Goal: Information Seeking & Learning: Compare options

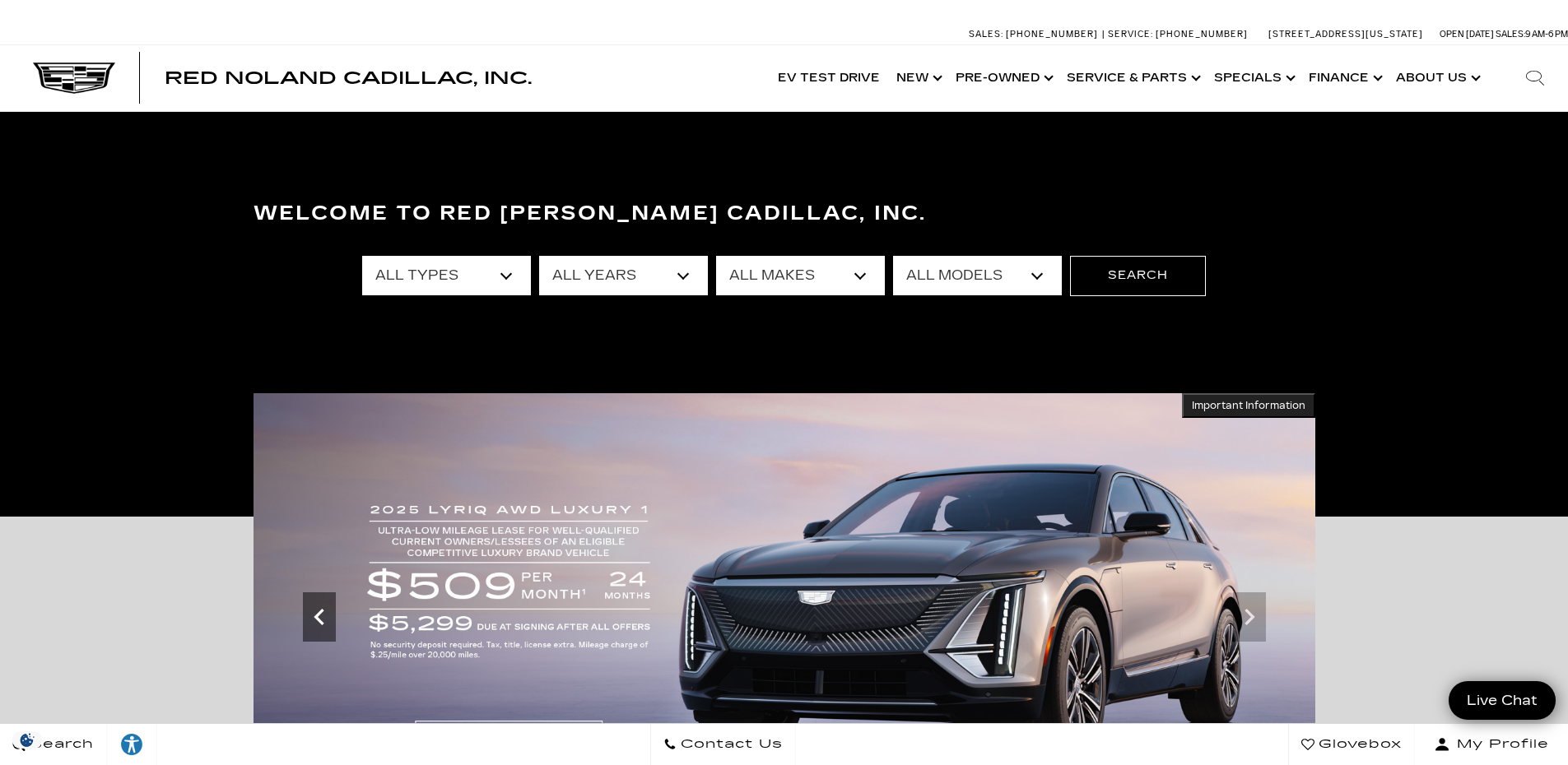
click at [318, 641] on div "Previous slide" at bounding box center [319, 617] width 33 height 49
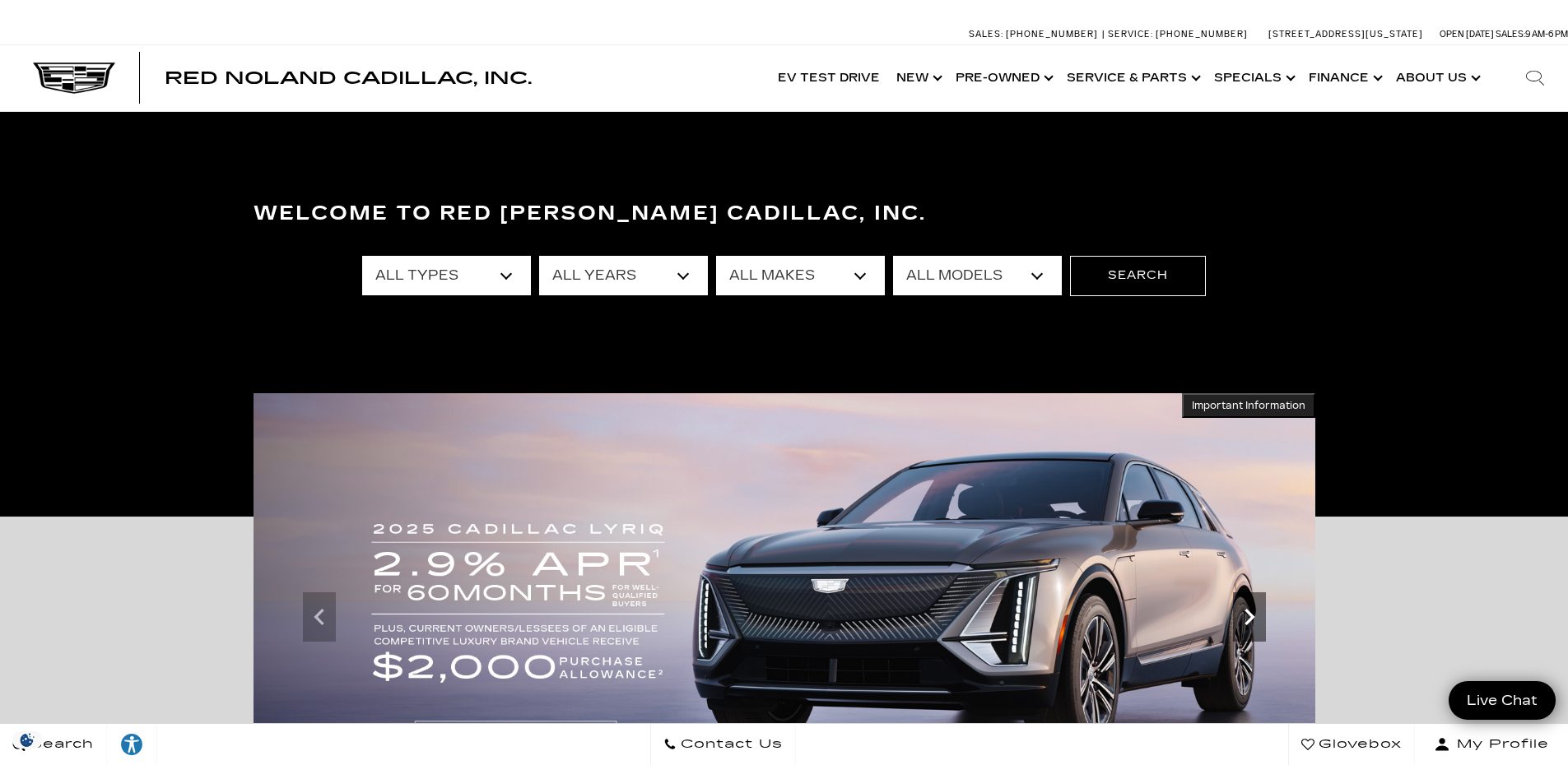
click at [1257, 618] on icon "Next slide" at bounding box center [1250, 618] width 33 height 33
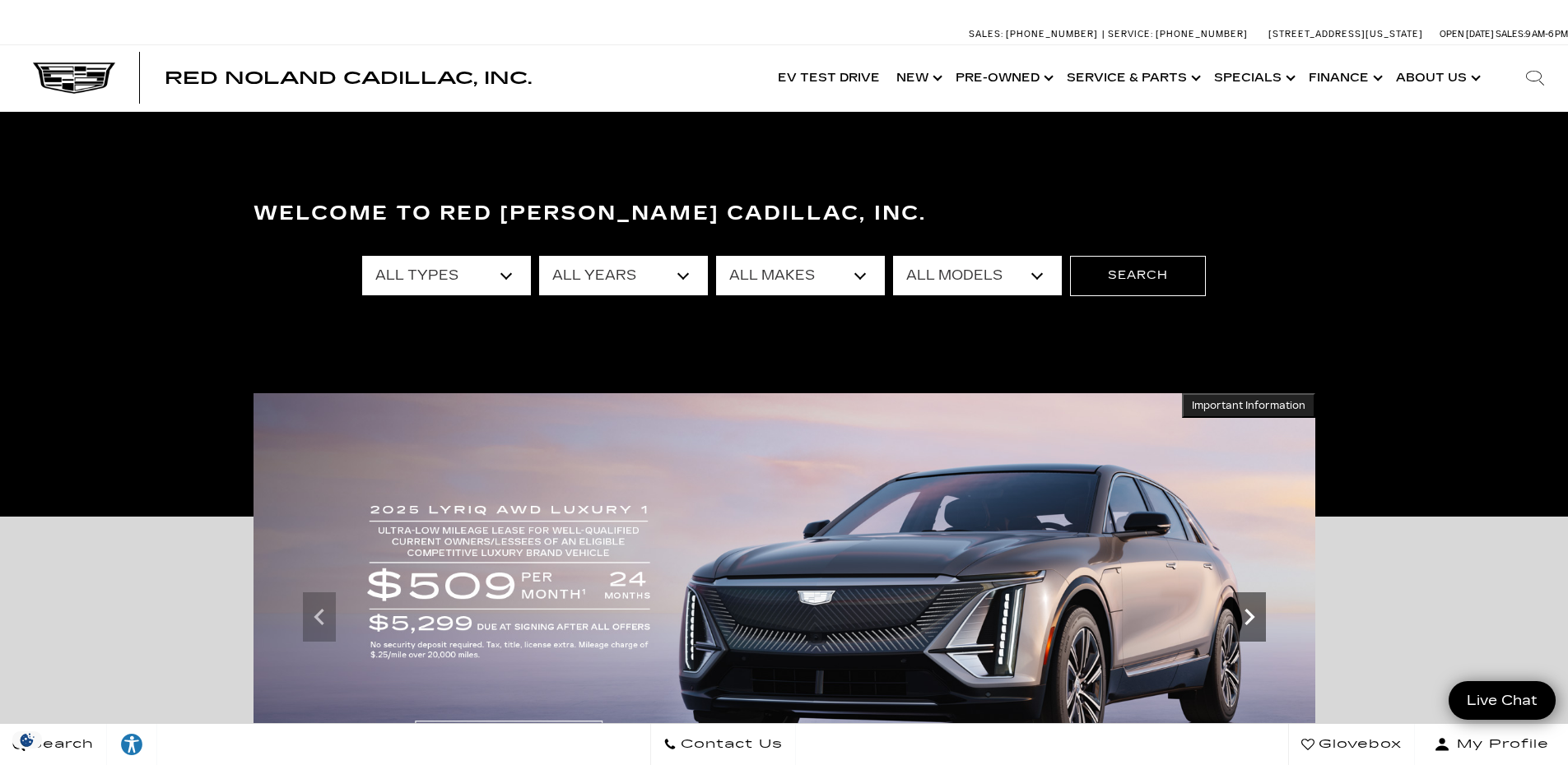
click at [1257, 618] on icon "Next slide" at bounding box center [1250, 618] width 33 height 33
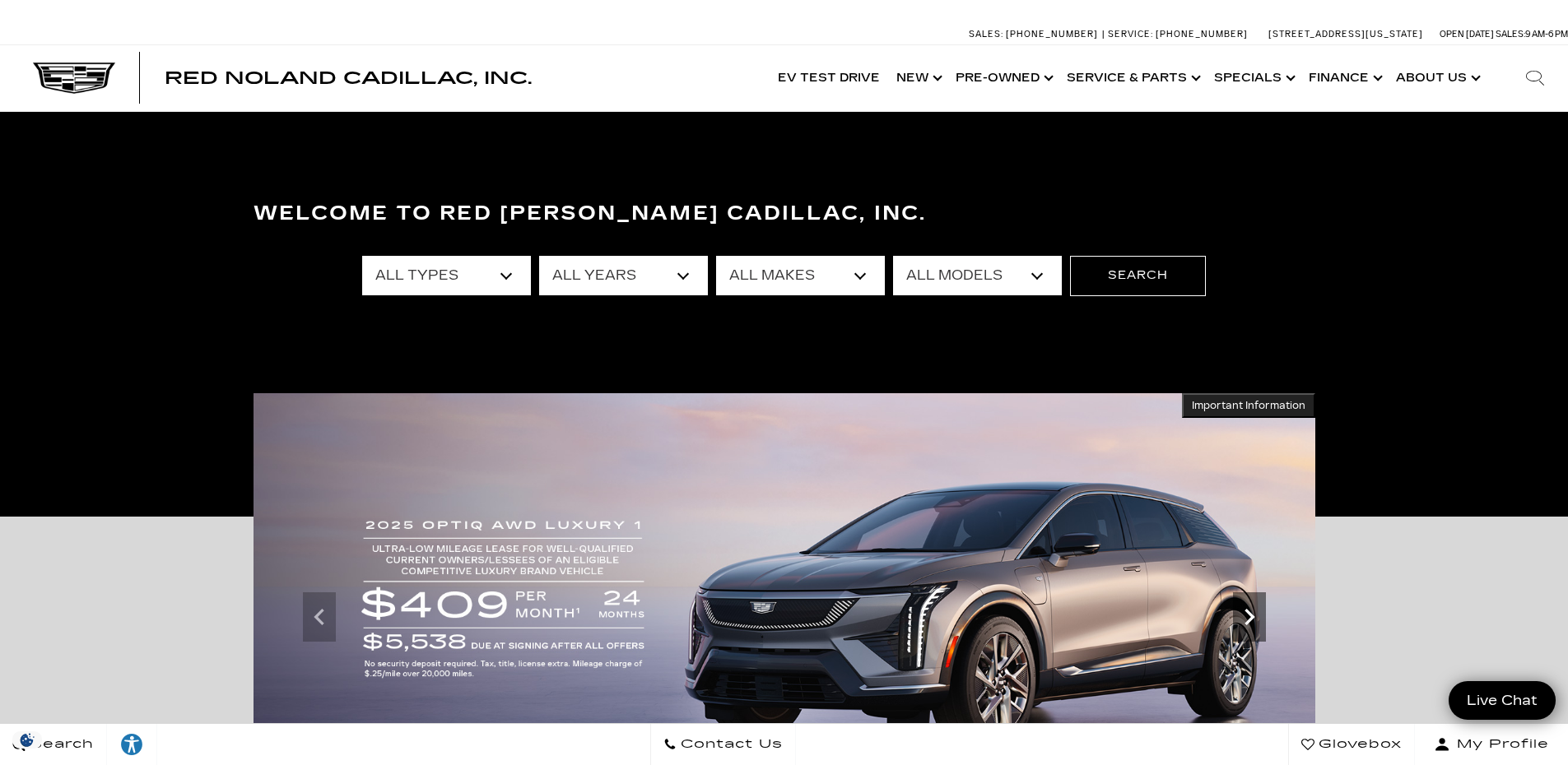
click at [1257, 618] on icon "Next slide" at bounding box center [1250, 618] width 33 height 33
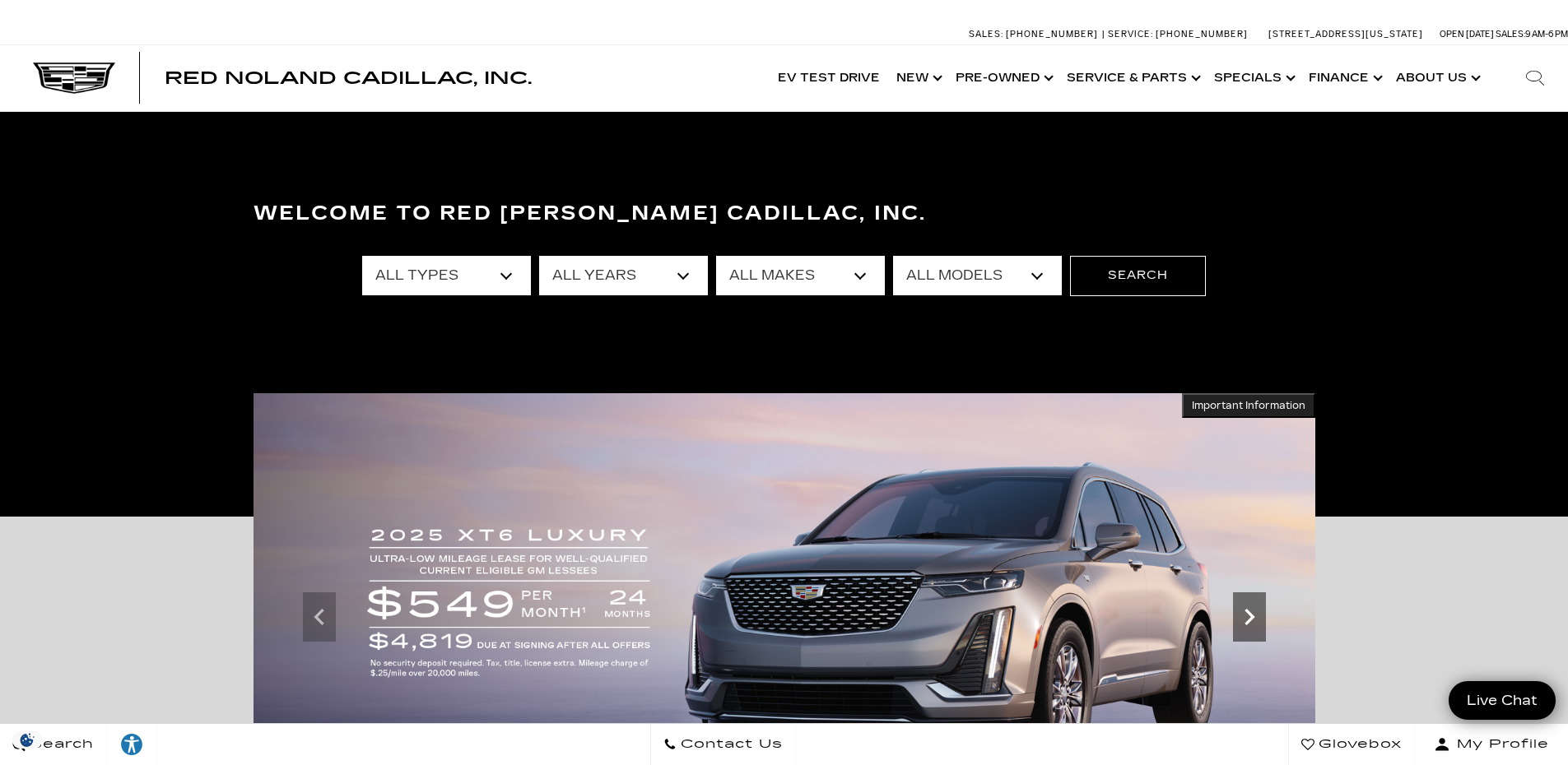
click at [1257, 618] on icon "Next slide" at bounding box center [1250, 618] width 33 height 33
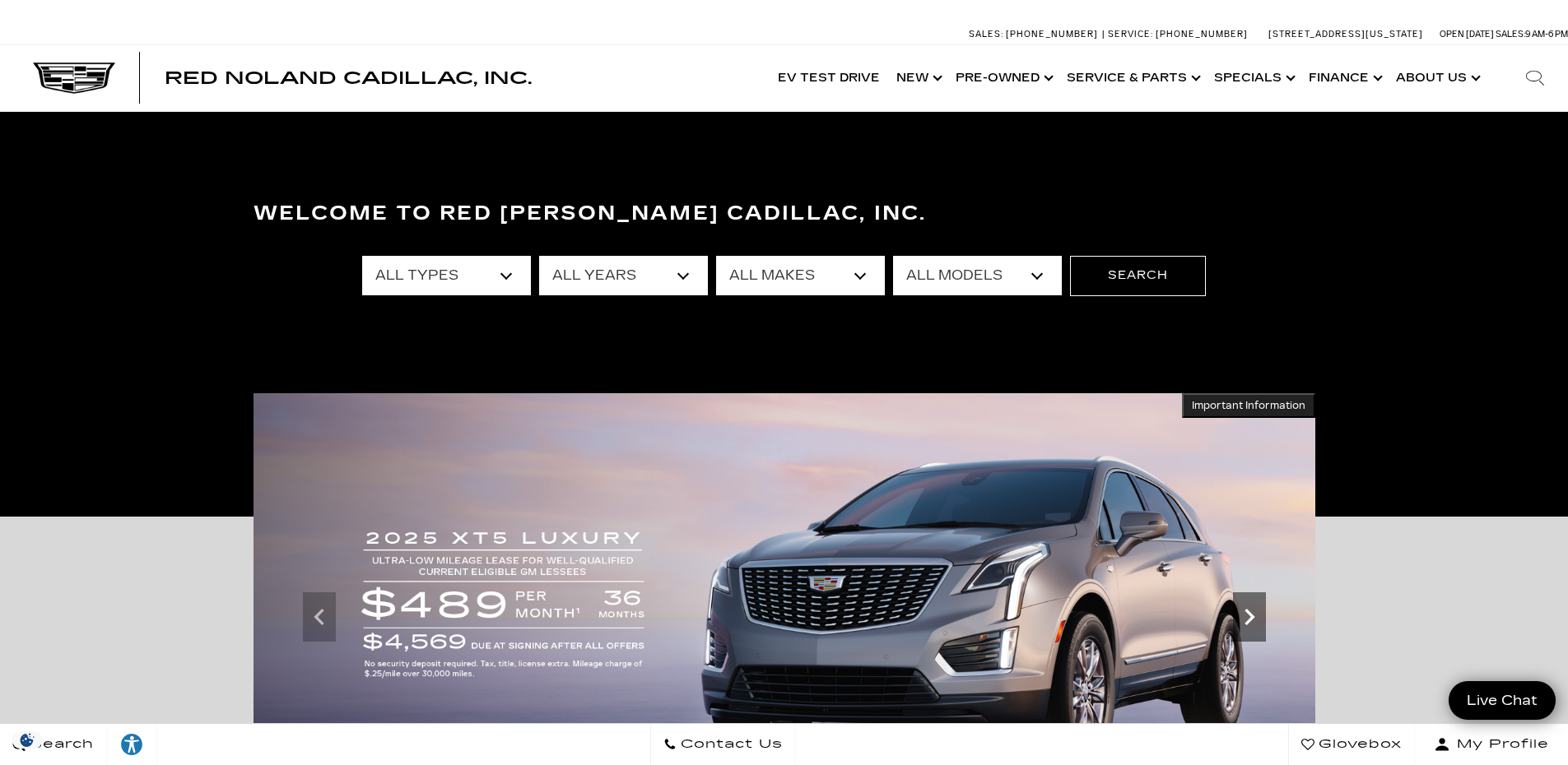
click at [1257, 618] on icon "Next slide" at bounding box center [1250, 618] width 33 height 33
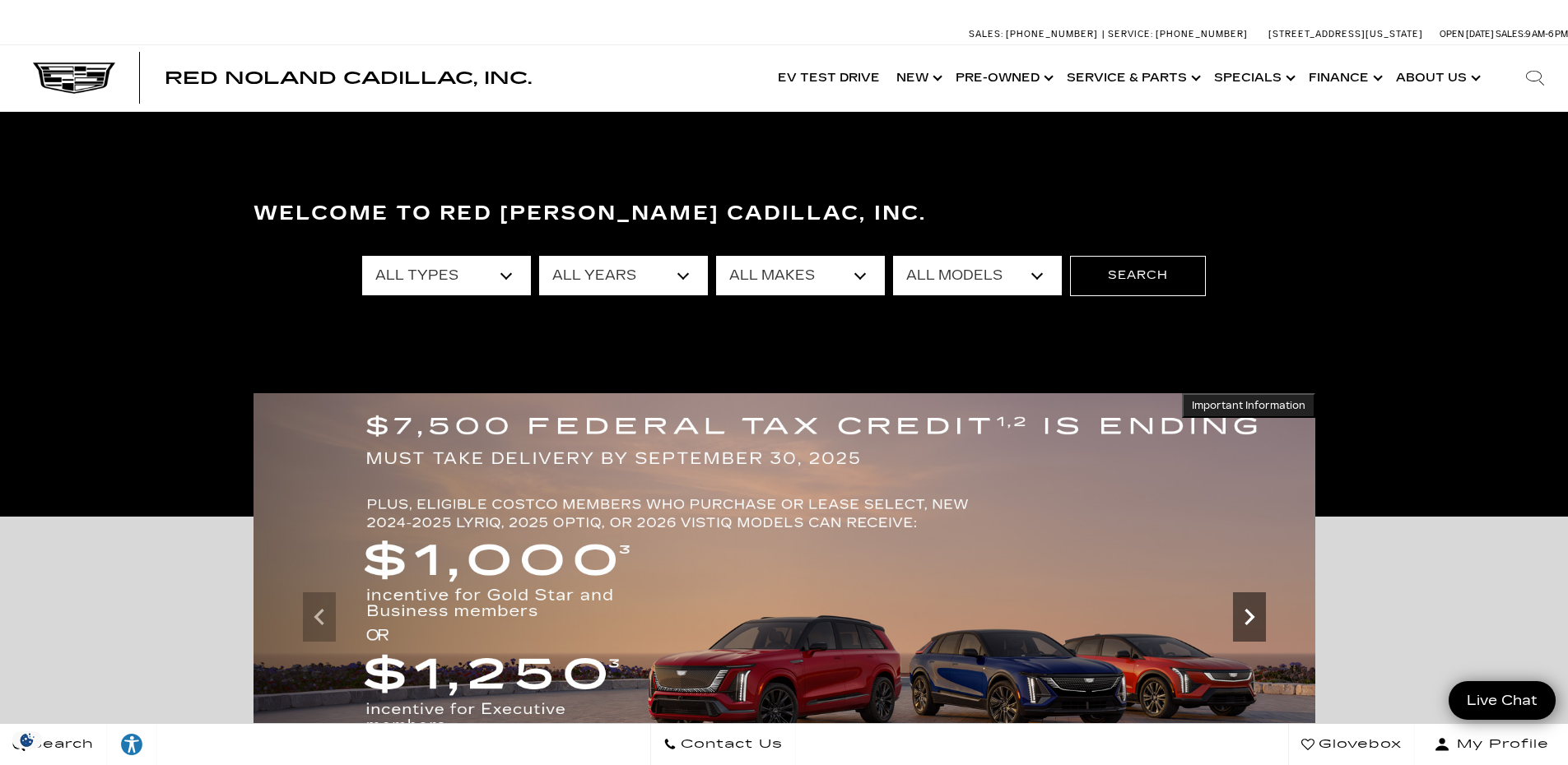
click at [1262, 614] on icon "Next slide" at bounding box center [1250, 618] width 33 height 33
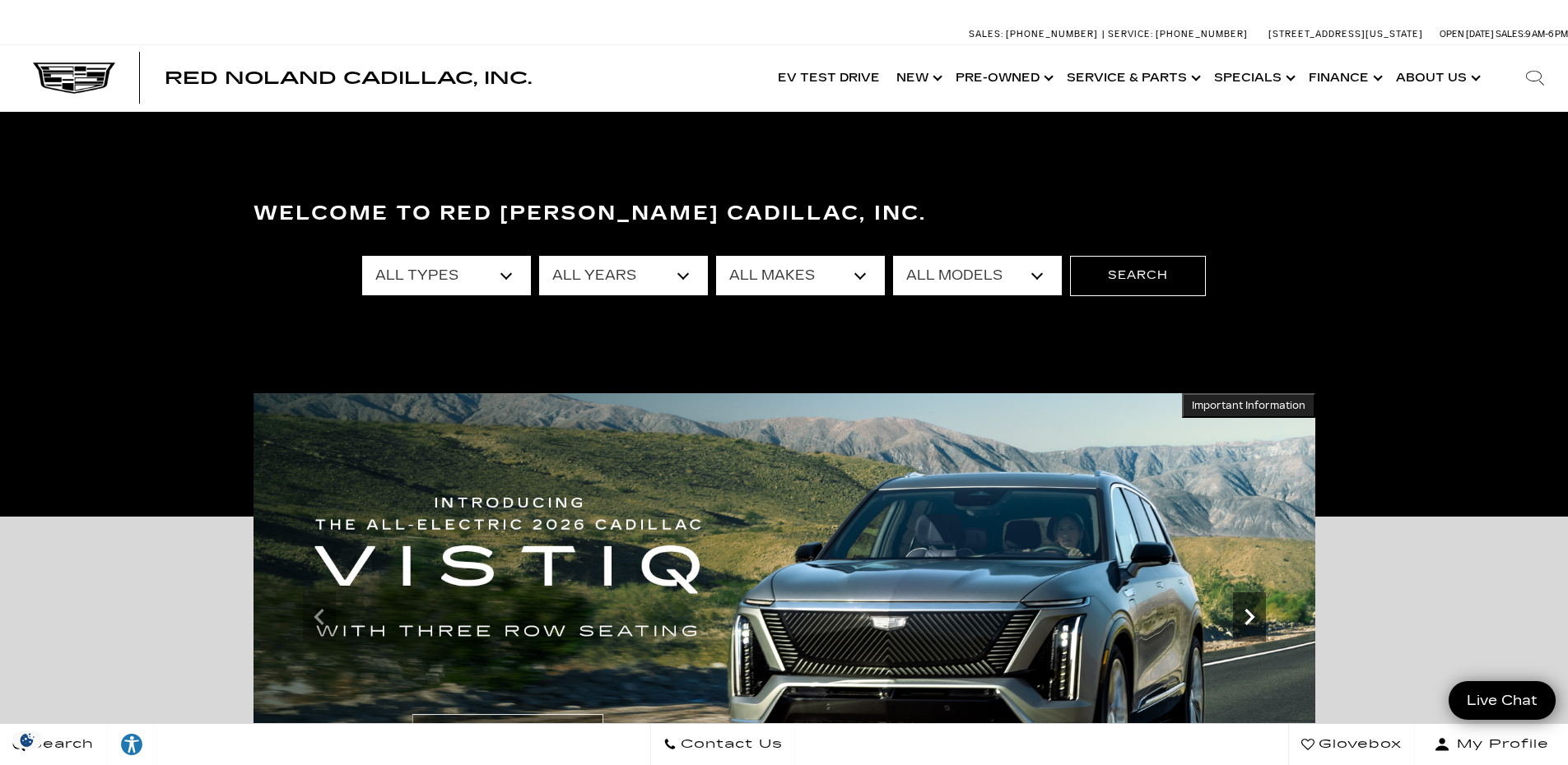
click at [1262, 614] on icon "Next slide" at bounding box center [1250, 618] width 33 height 33
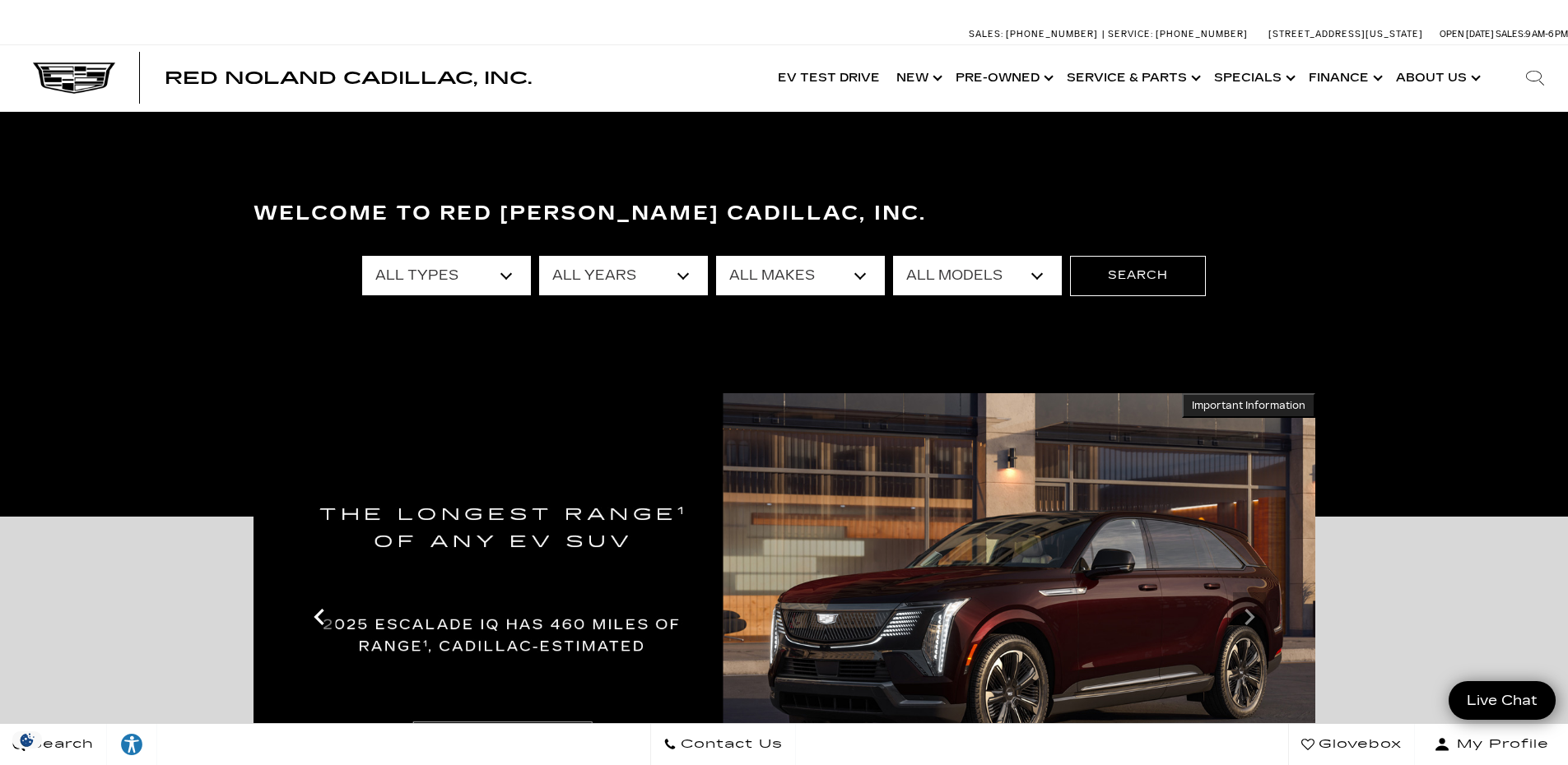
click at [319, 619] on icon "Previous slide" at bounding box center [318, 617] width 10 height 16
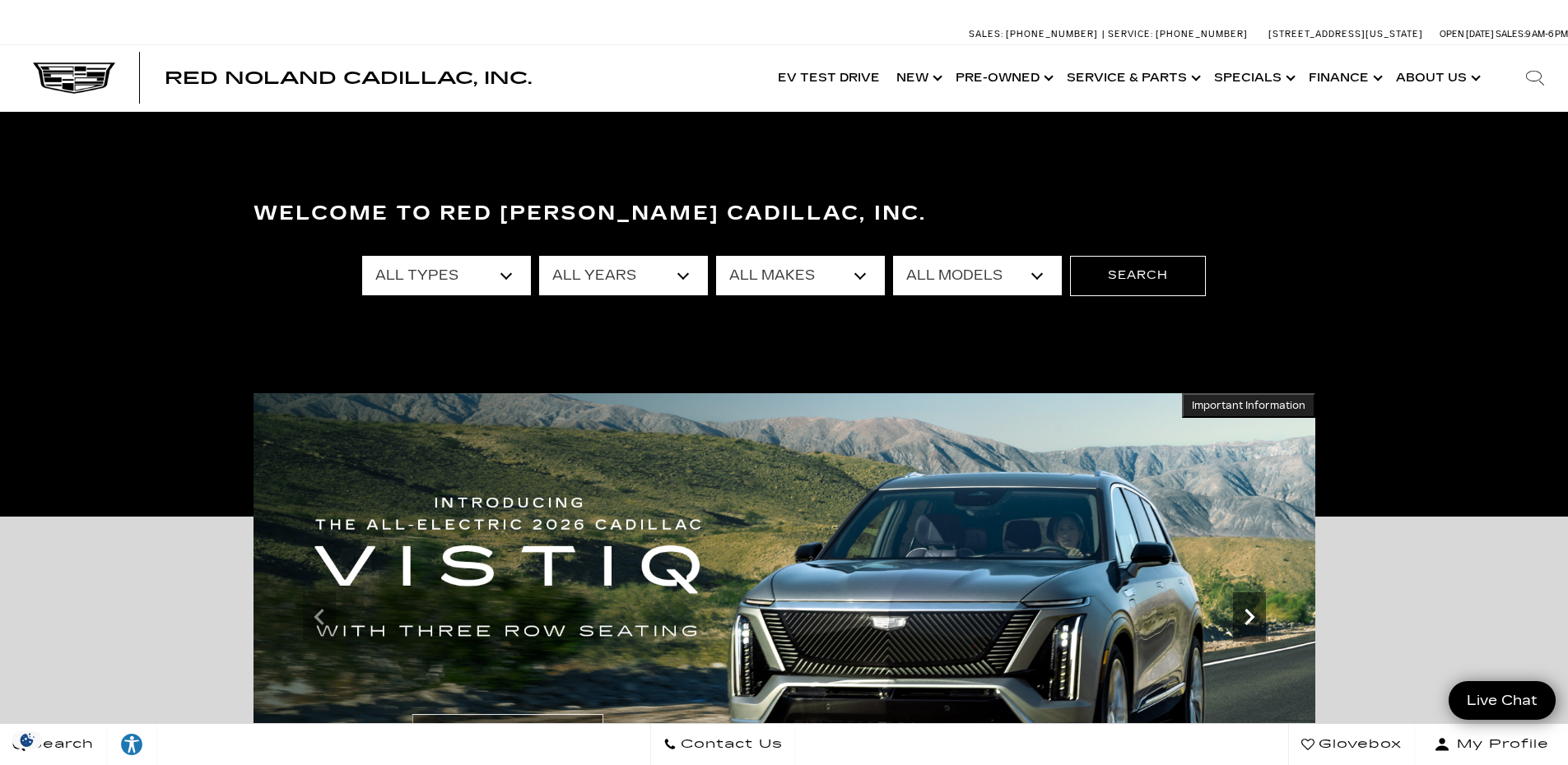
click at [1259, 625] on icon "Next slide" at bounding box center [1250, 618] width 33 height 33
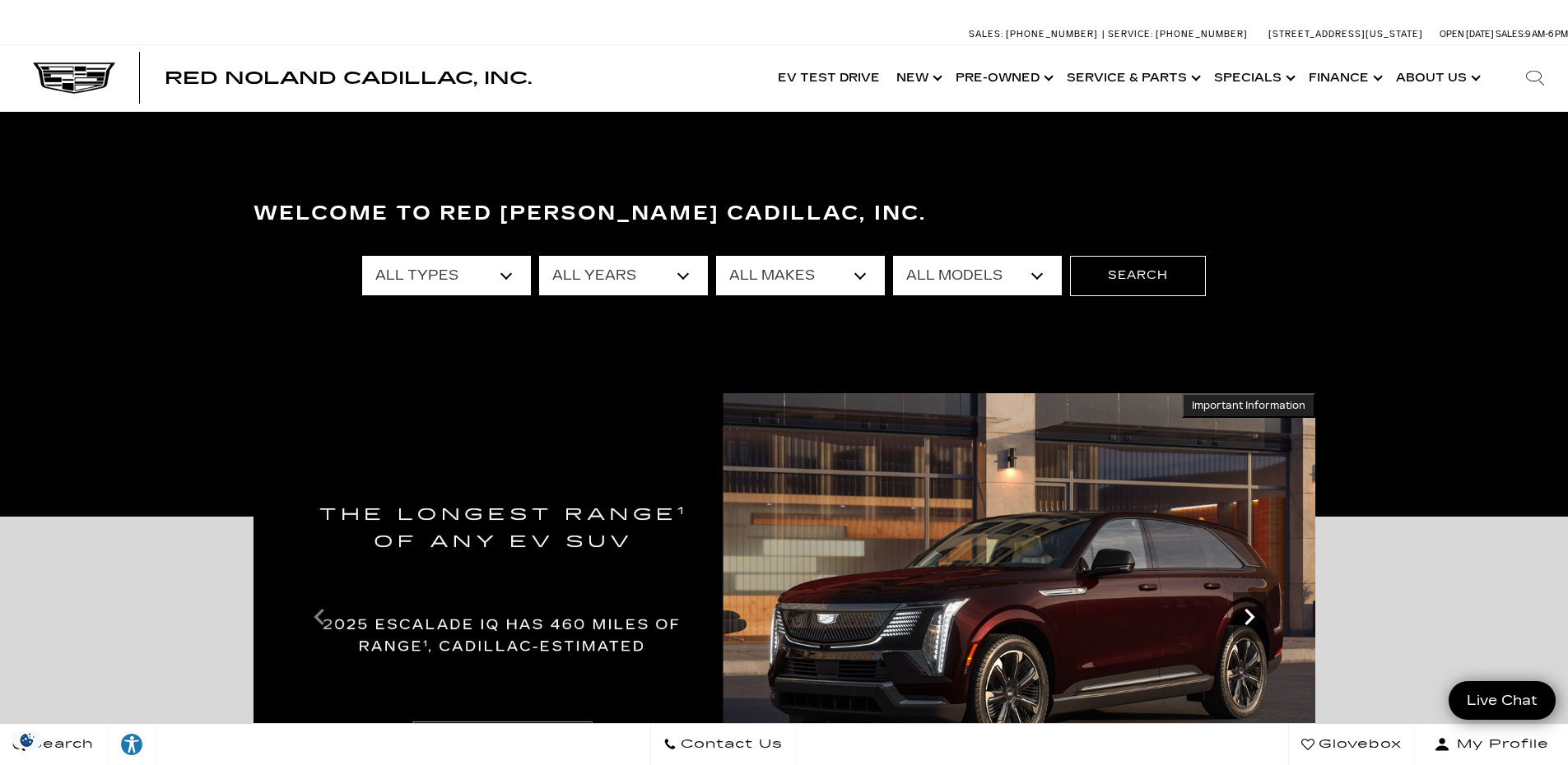
click at [1256, 618] on icon "Next slide" at bounding box center [1250, 618] width 33 height 33
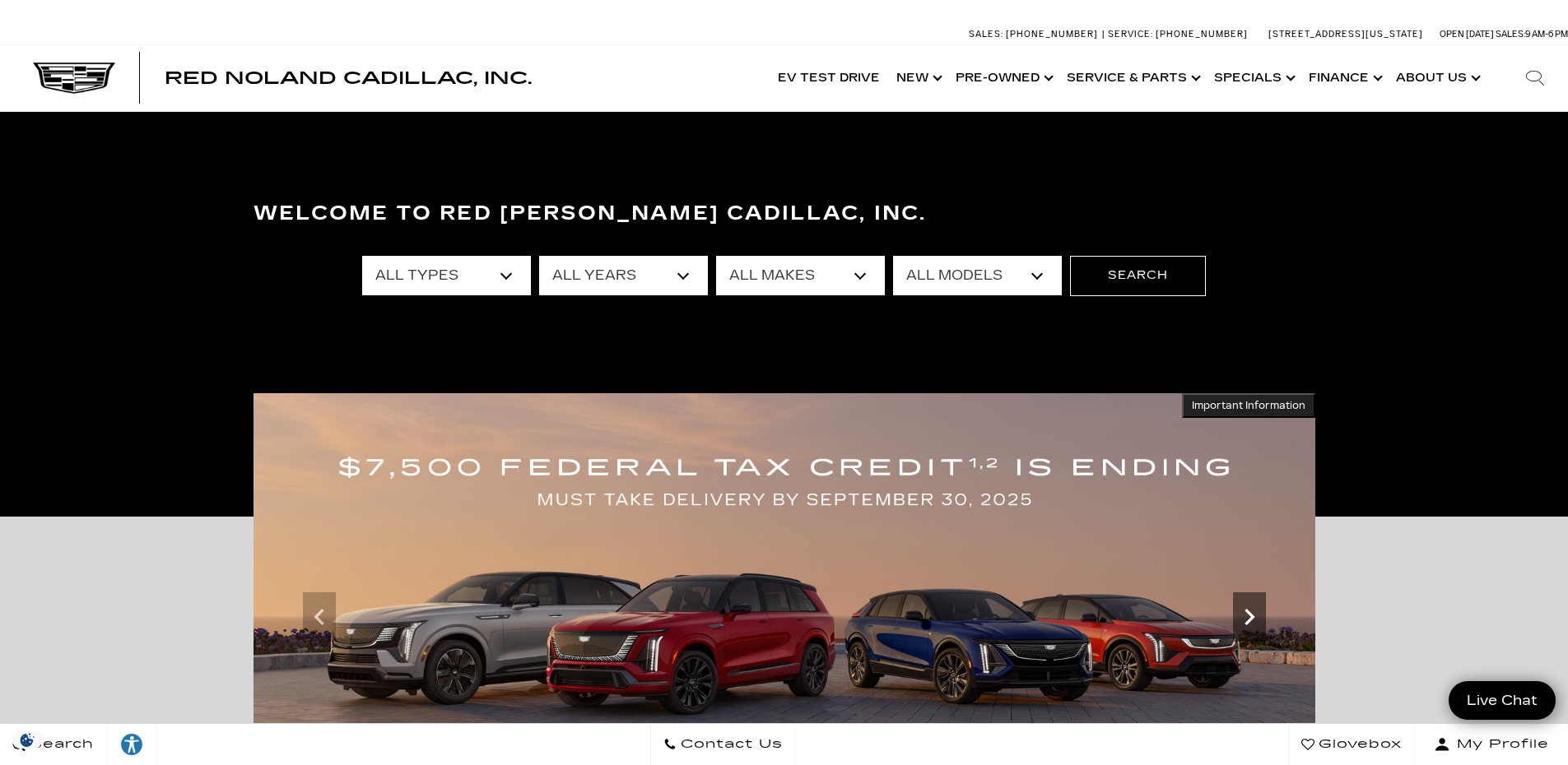
click at [1247, 614] on icon "Next slide" at bounding box center [1250, 618] width 33 height 33
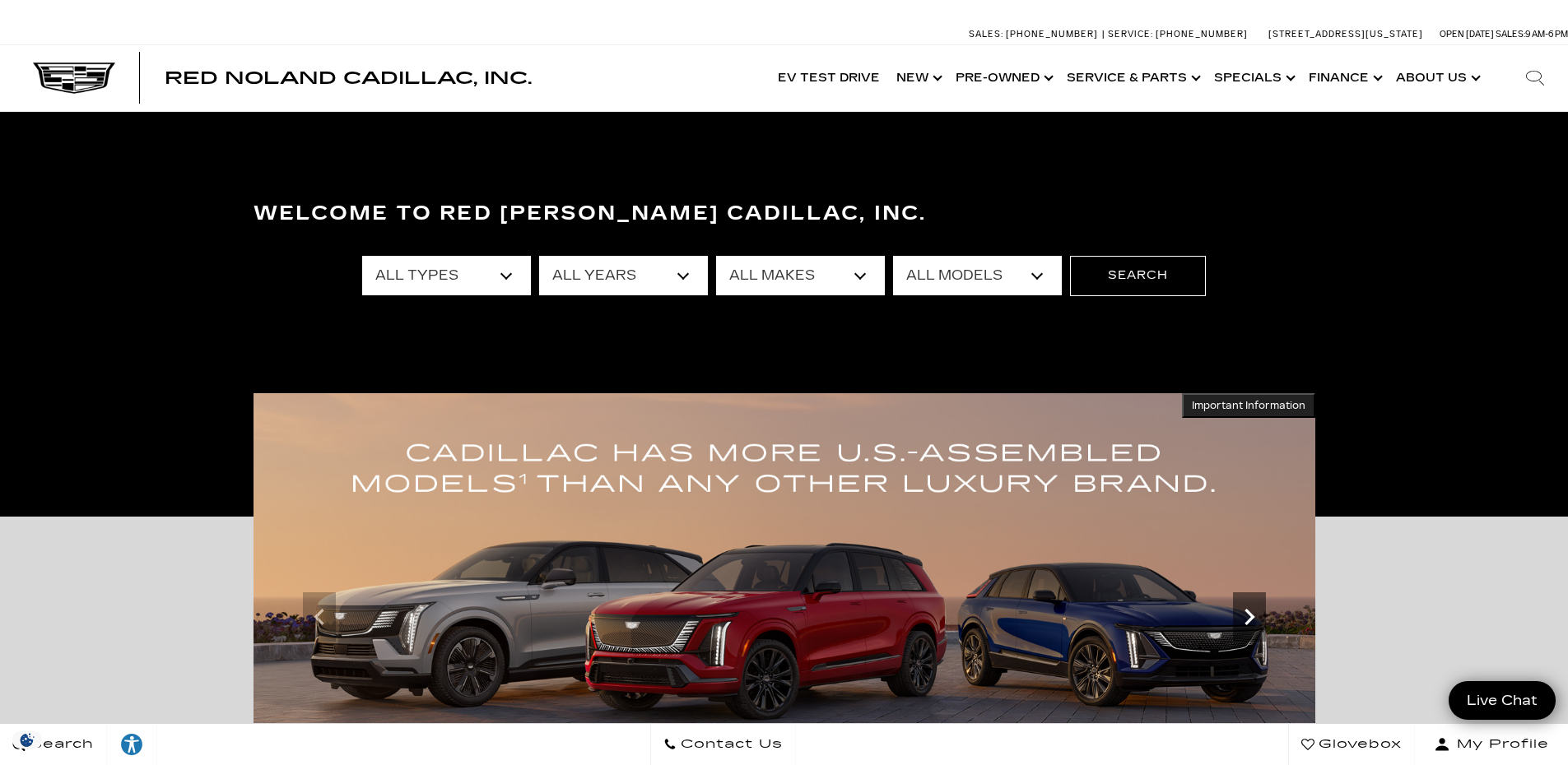
click at [1247, 614] on icon "Next slide" at bounding box center [1250, 618] width 33 height 33
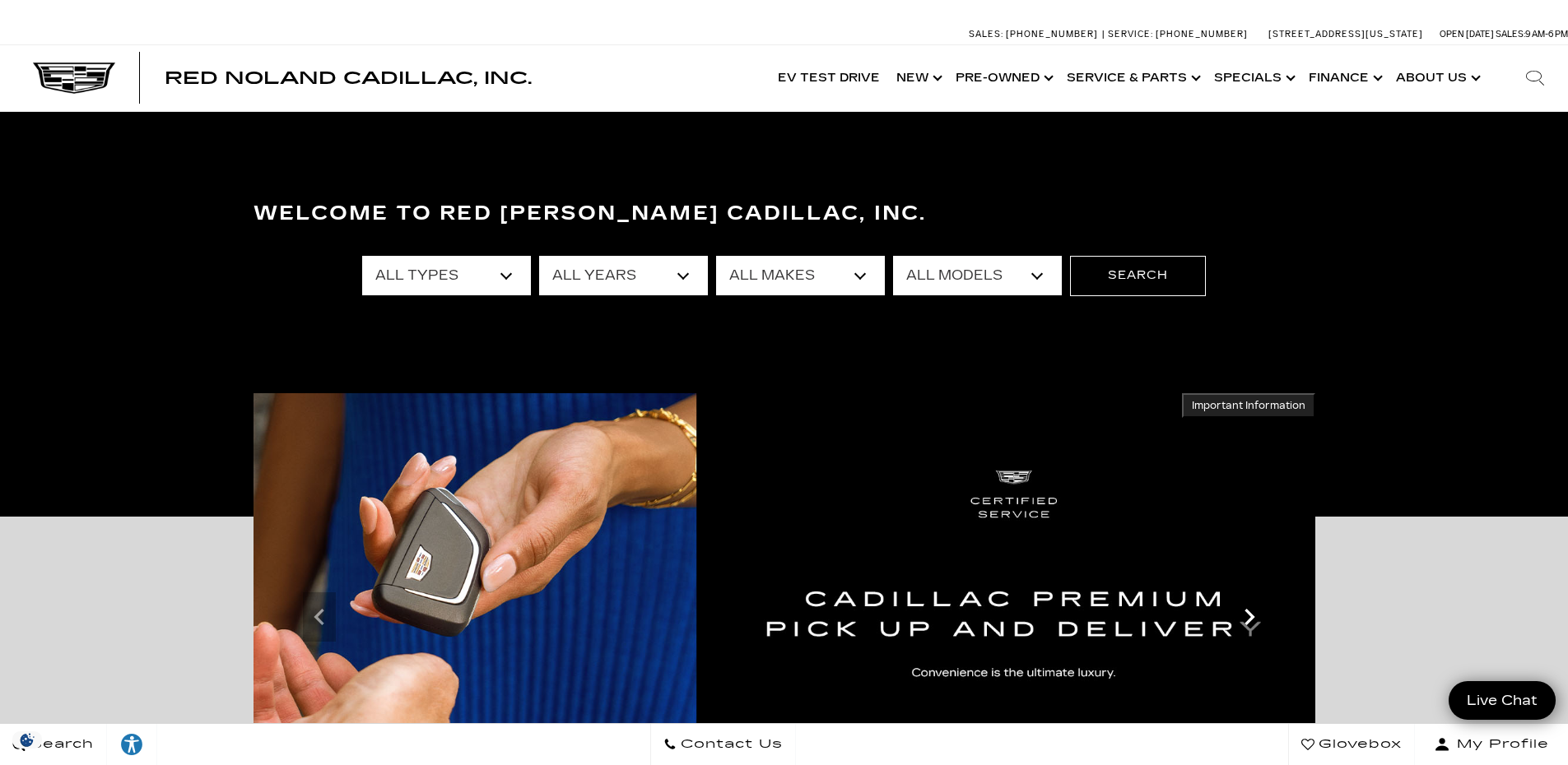
click at [1247, 614] on icon "Next slide" at bounding box center [1250, 618] width 33 height 33
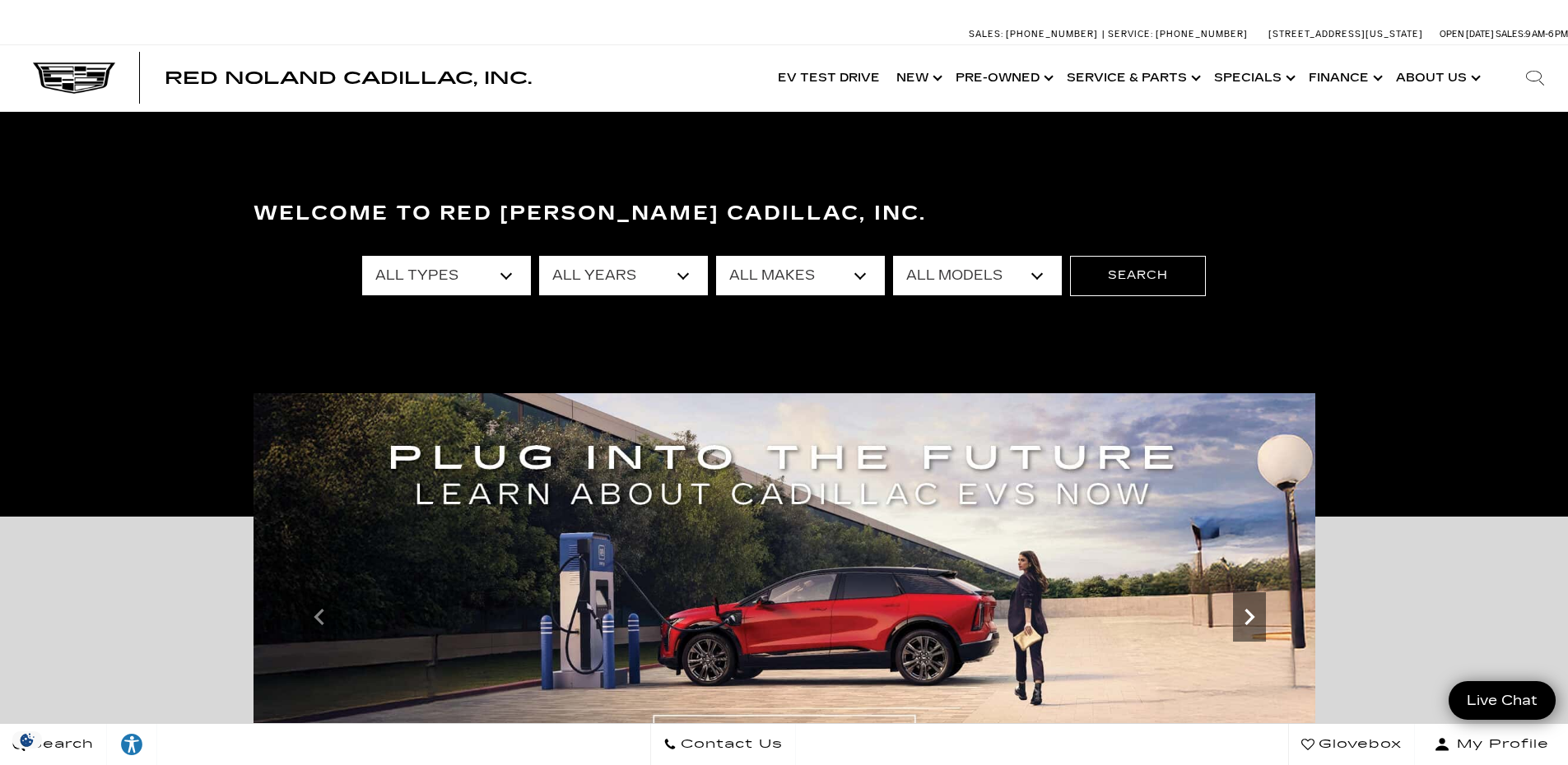
click at [1247, 614] on icon "Next slide" at bounding box center [1250, 618] width 33 height 33
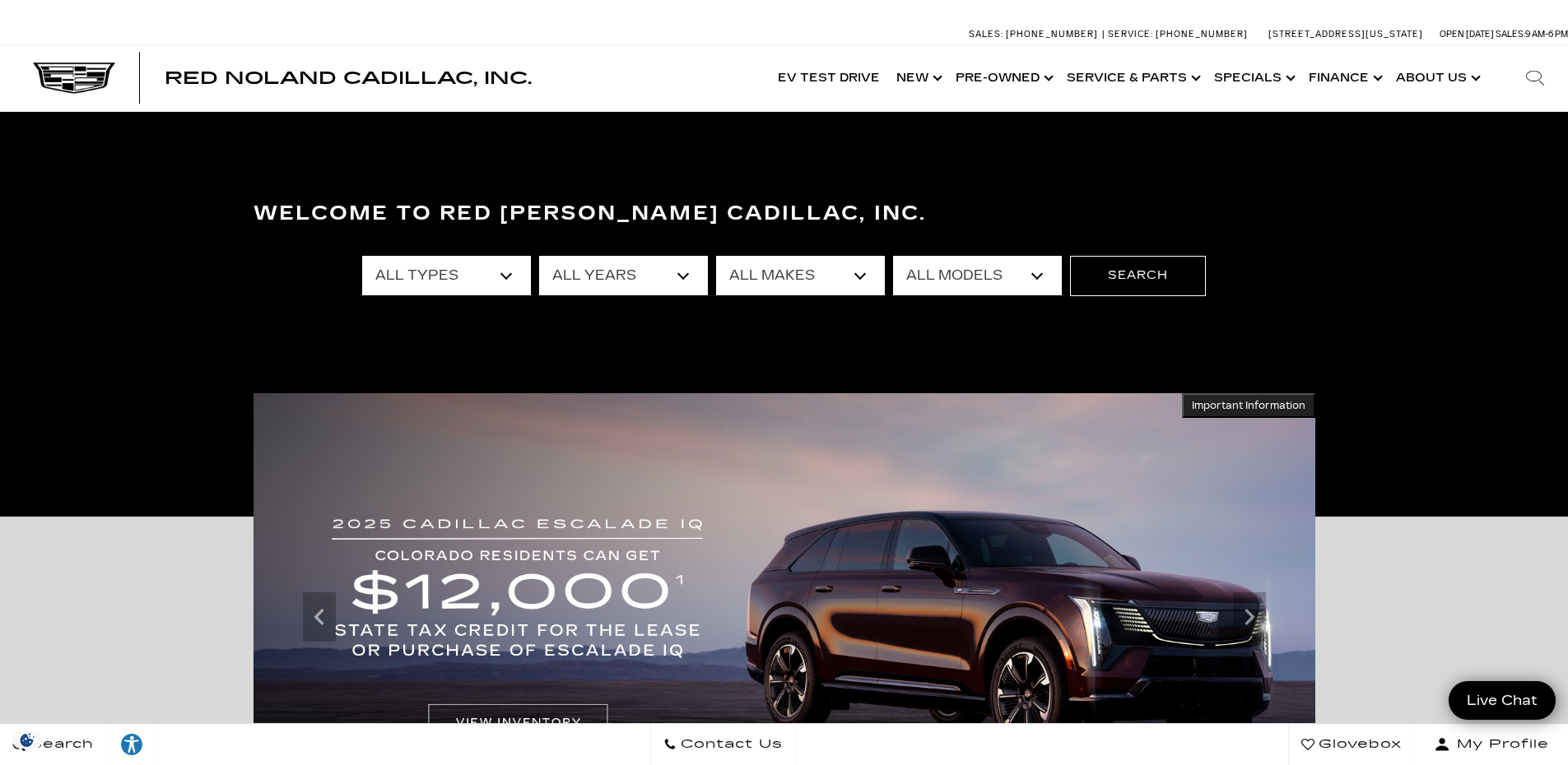
click at [557, 631] on img at bounding box center [784, 617] width 1062 height 448
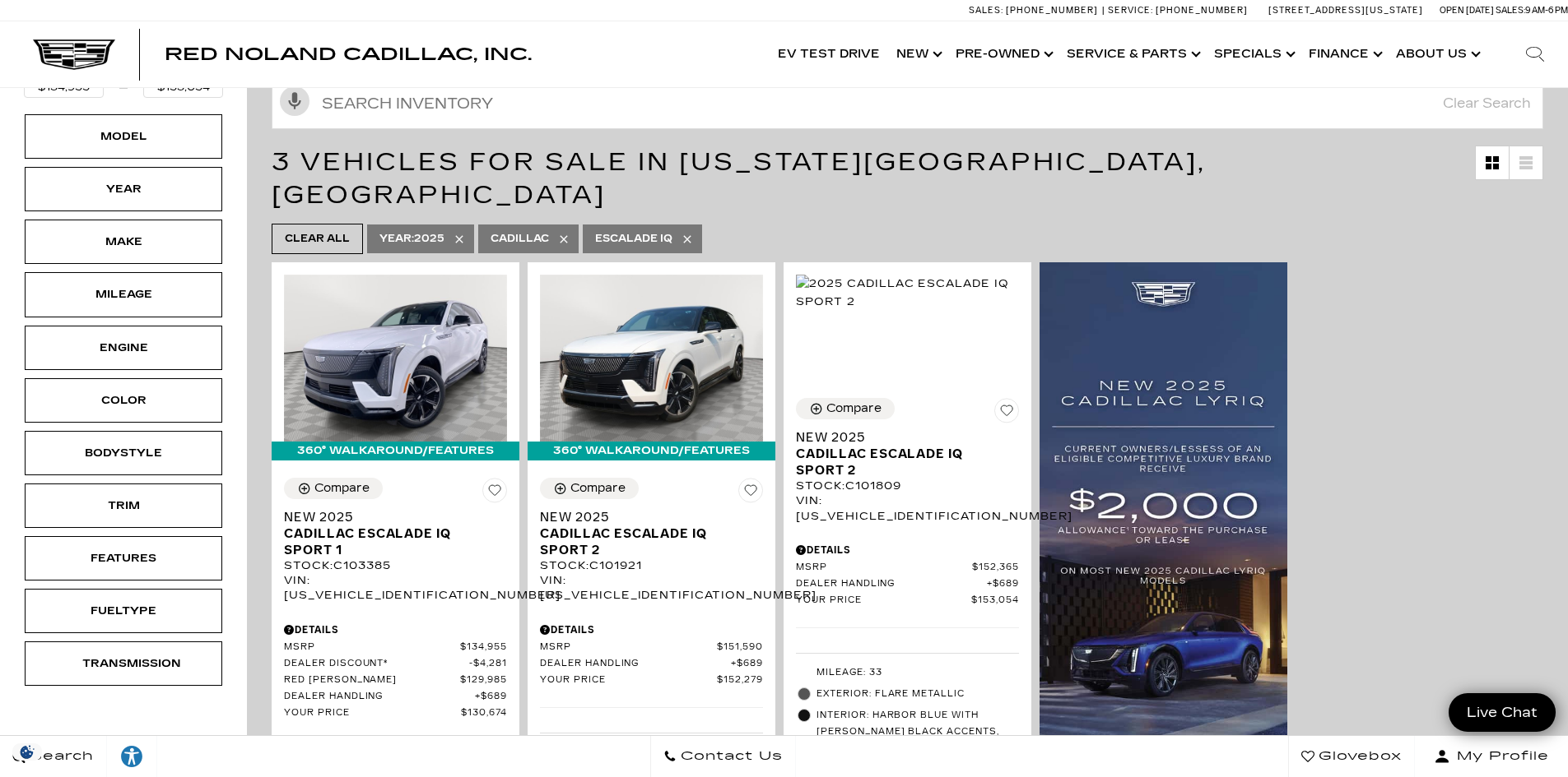
click at [128, 134] on div "Model" at bounding box center [123, 136] width 82 height 18
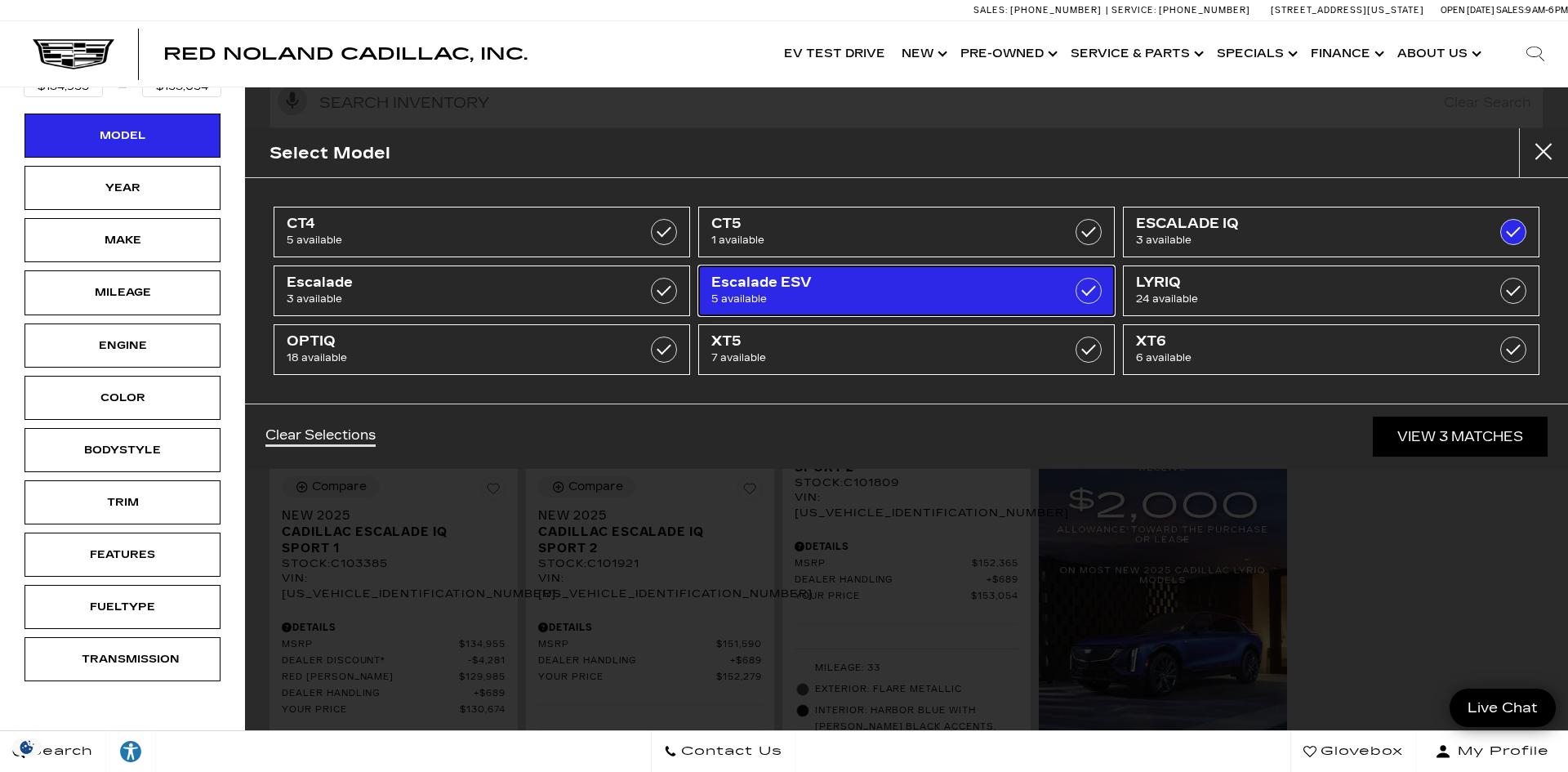
click at [817, 292] on span "5 available" at bounding box center [877, 299] width 332 height 16
type input "$118,829"
type input "$179,434"
checkbox input "true"
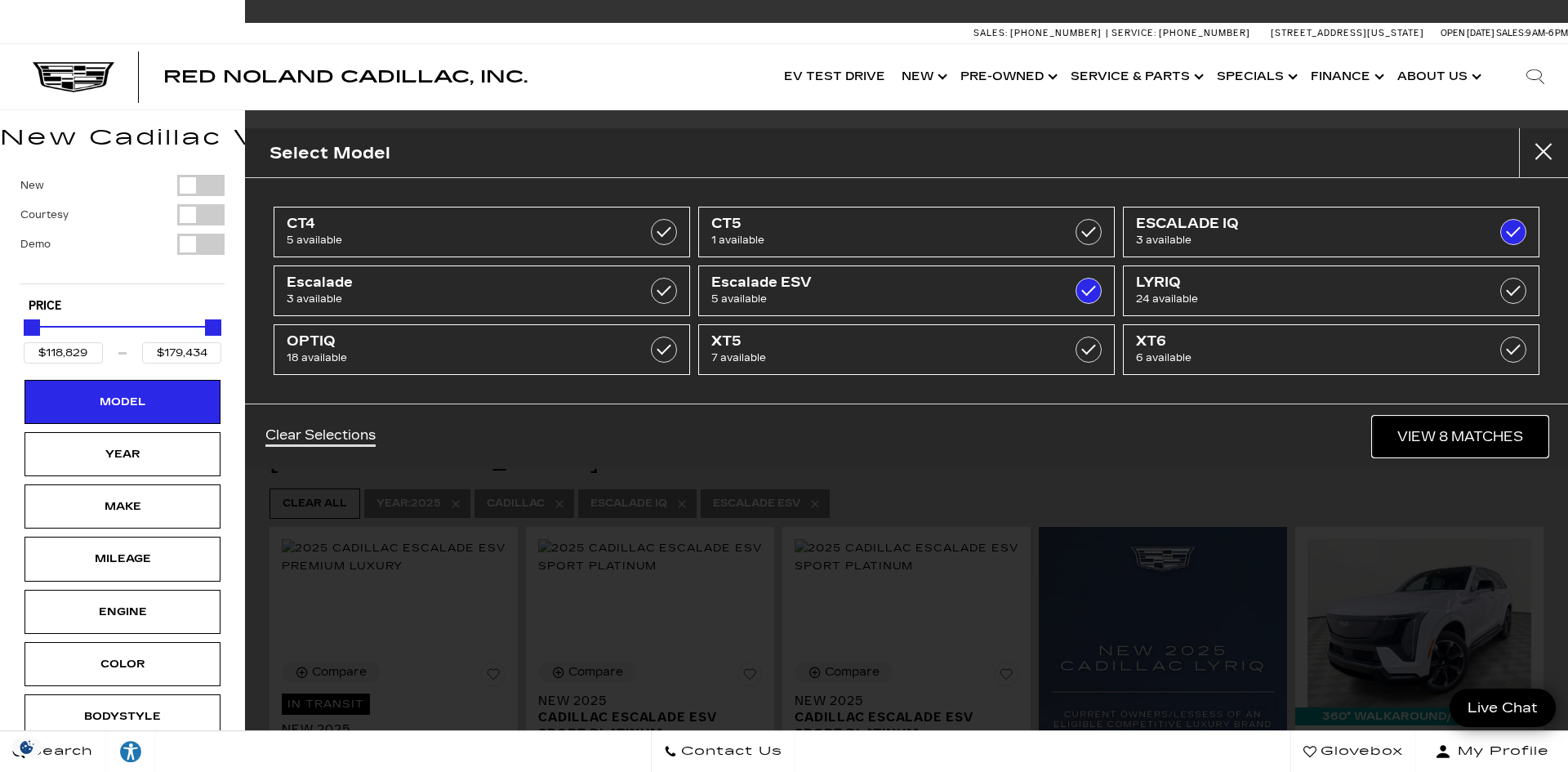
click at [1414, 443] on link "View 8 Matches" at bounding box center [1460, 437] width 175 height 40
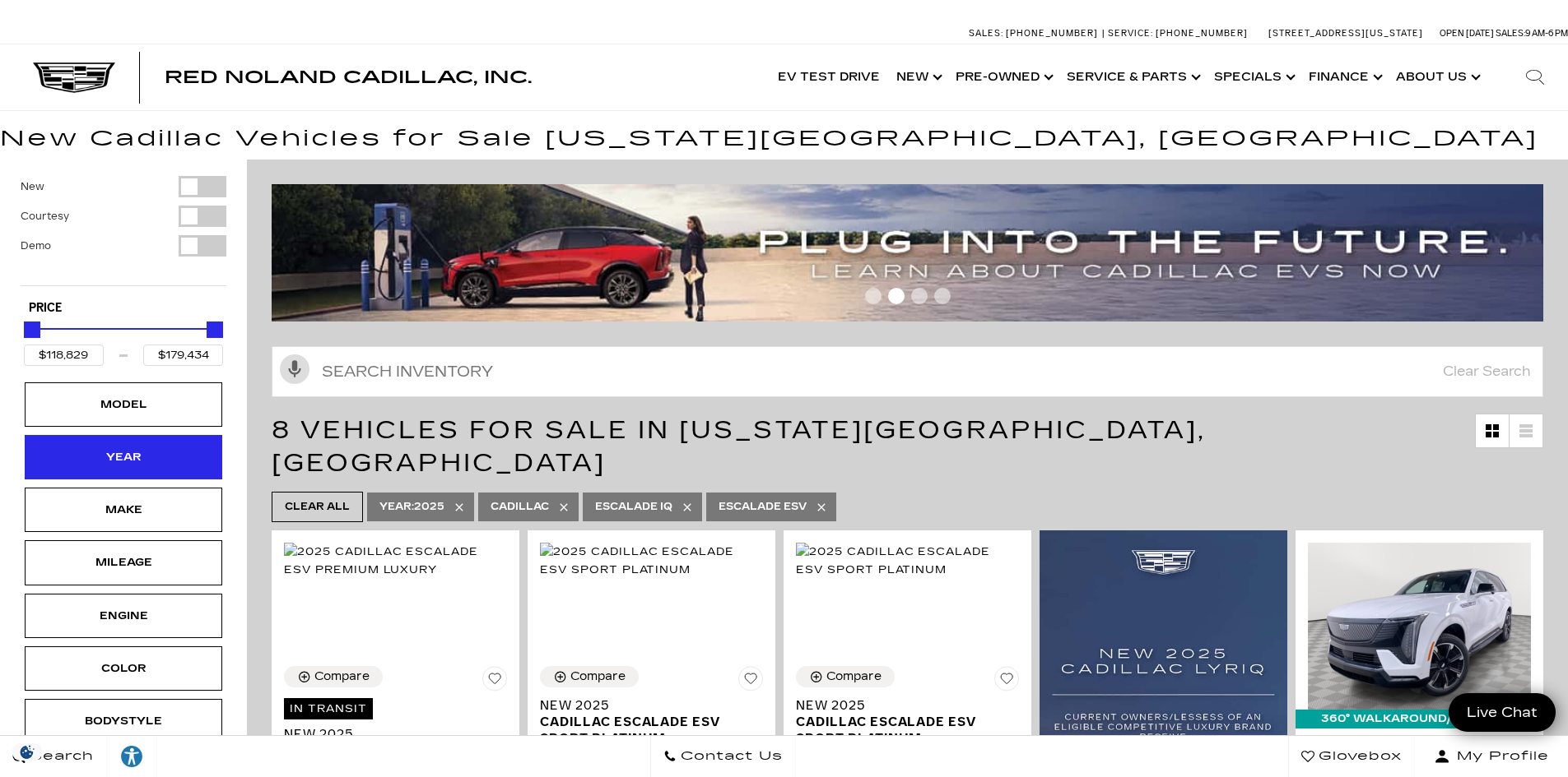
click at [151, 457] on div "Year" at bounding box center [123, 457] width 82 height 18
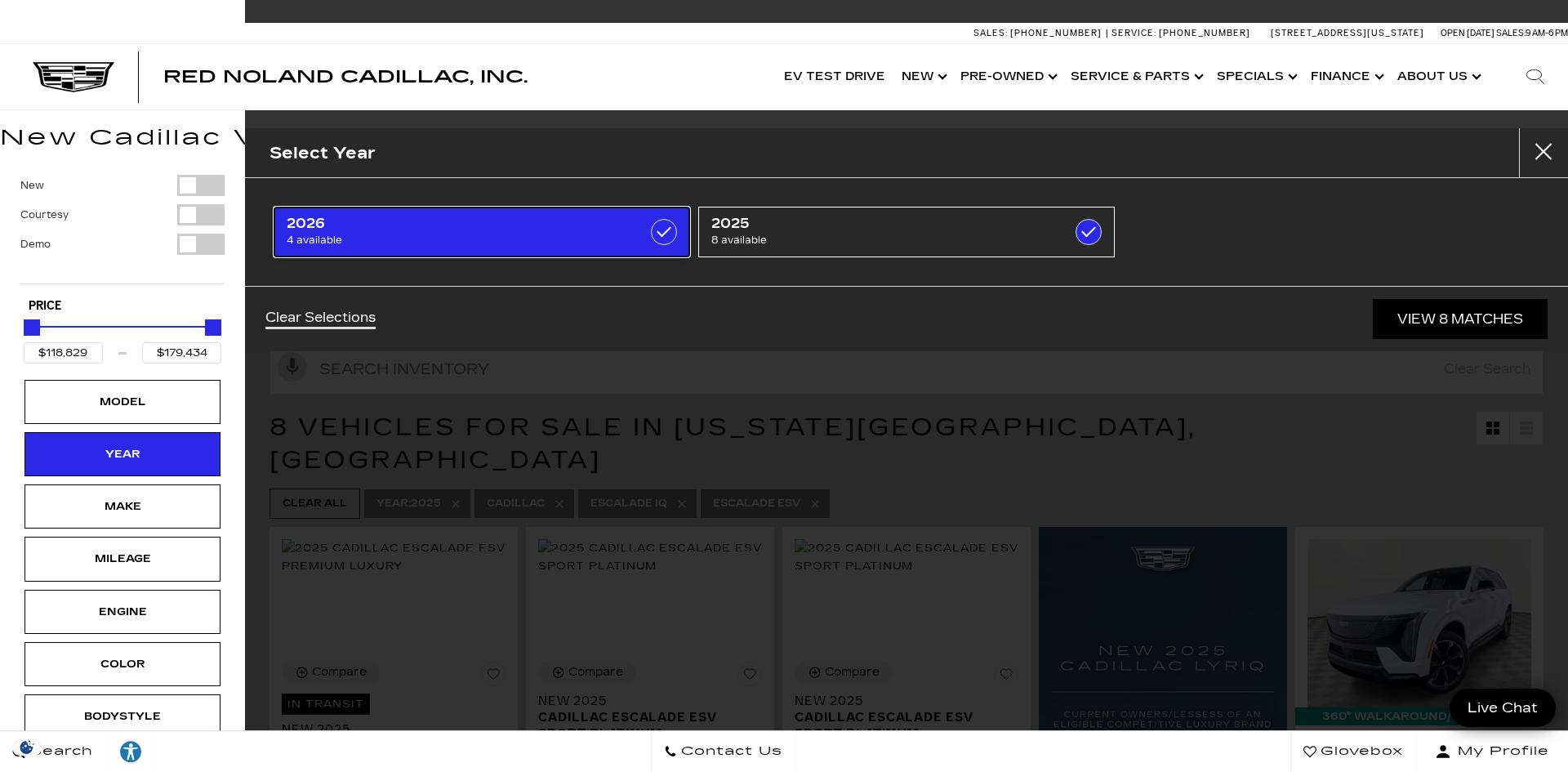
click at [651, 233] on div at bounding box center [664, 232] width 26 height 26
checkbox input "true"
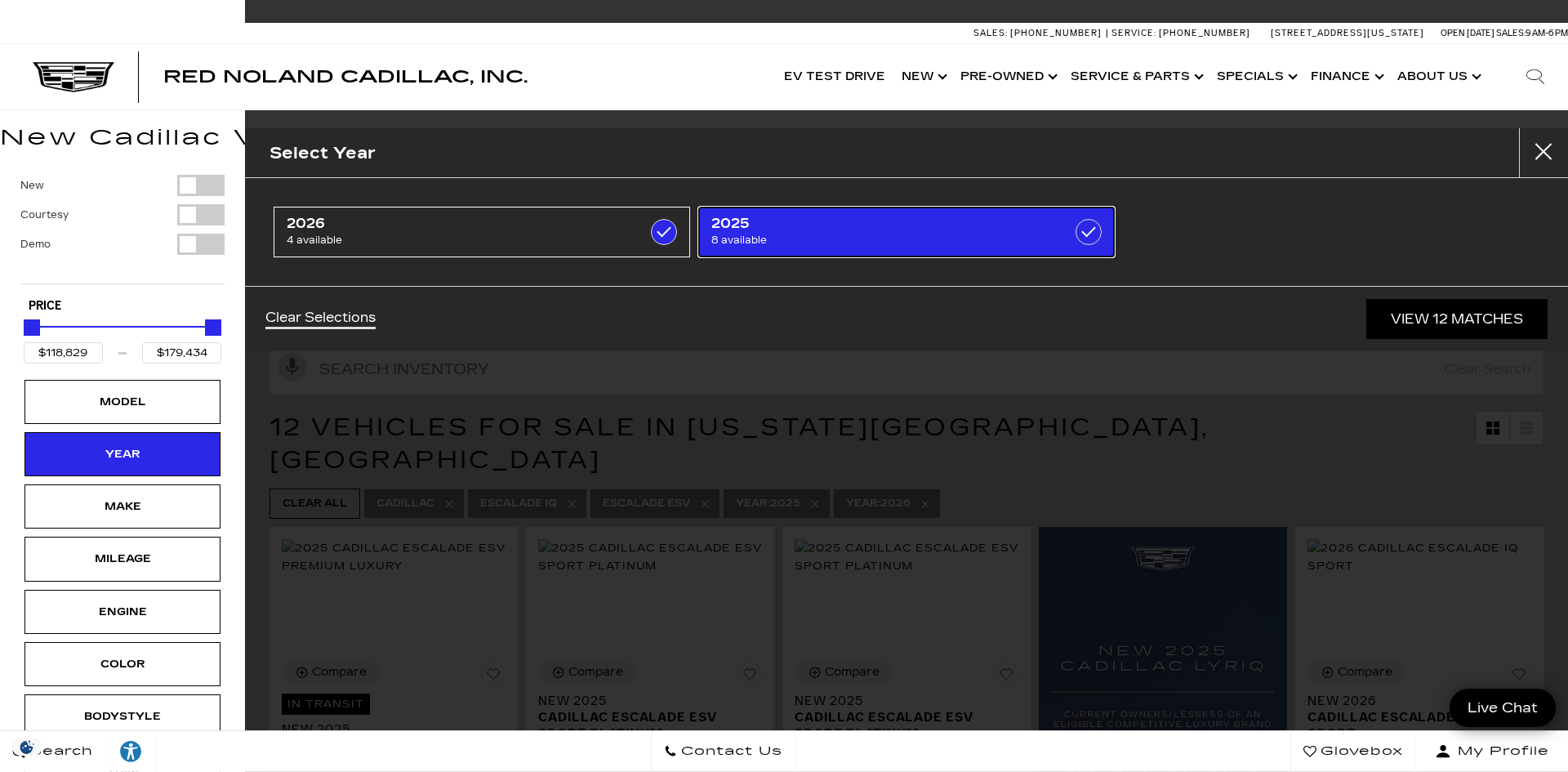
click at [1001, 223] on span "2025" at bounding box center [877, 223] width 332 height 16
type input "$133,515"
type input "$158,810"
checkbox input "false"
click at [878, 235] on span "8 available" at bounding box center [877, 240] width 332 height 16
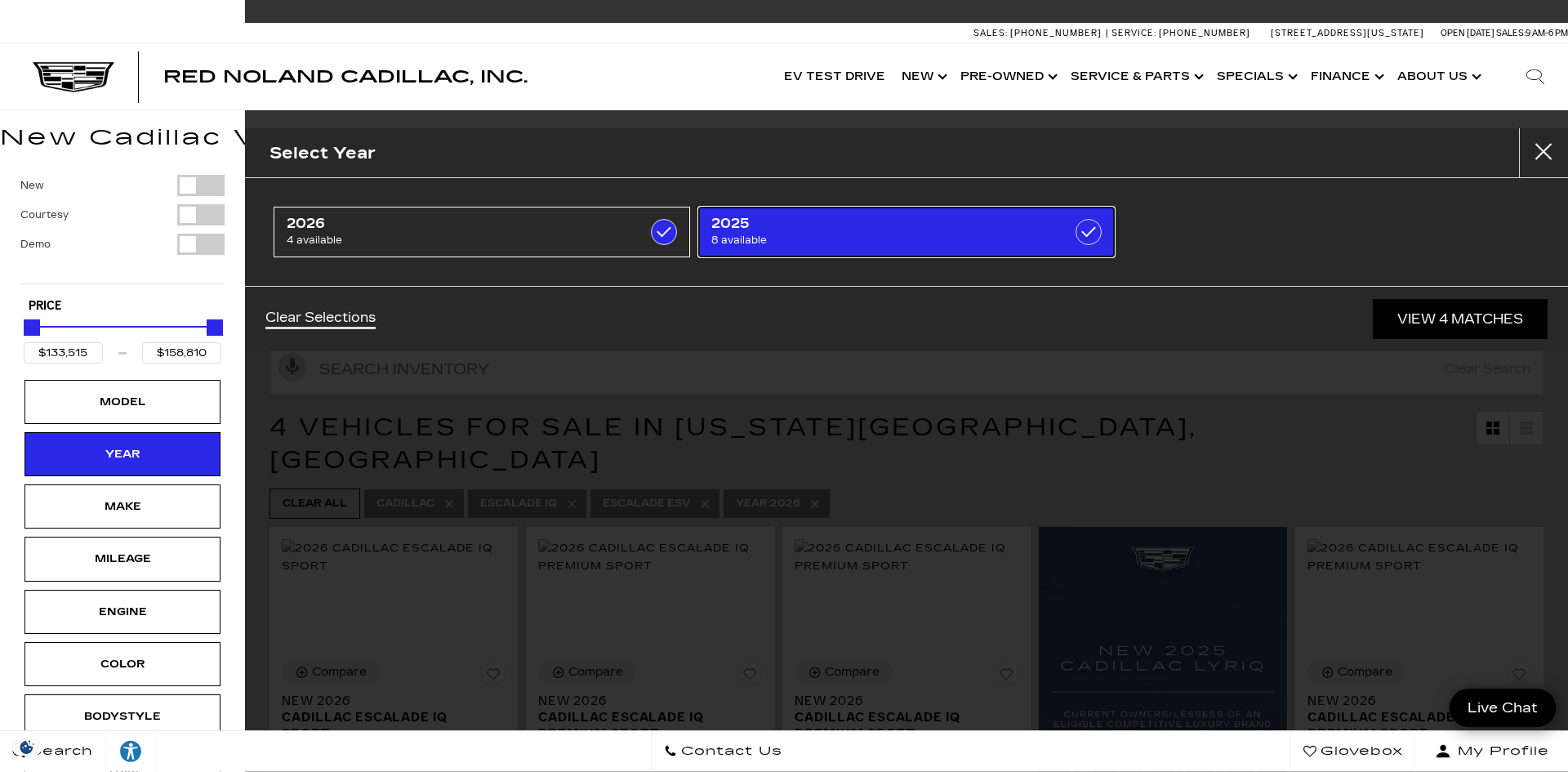
type input "$118,829"
type input "$179,434"
checkbox input "true"
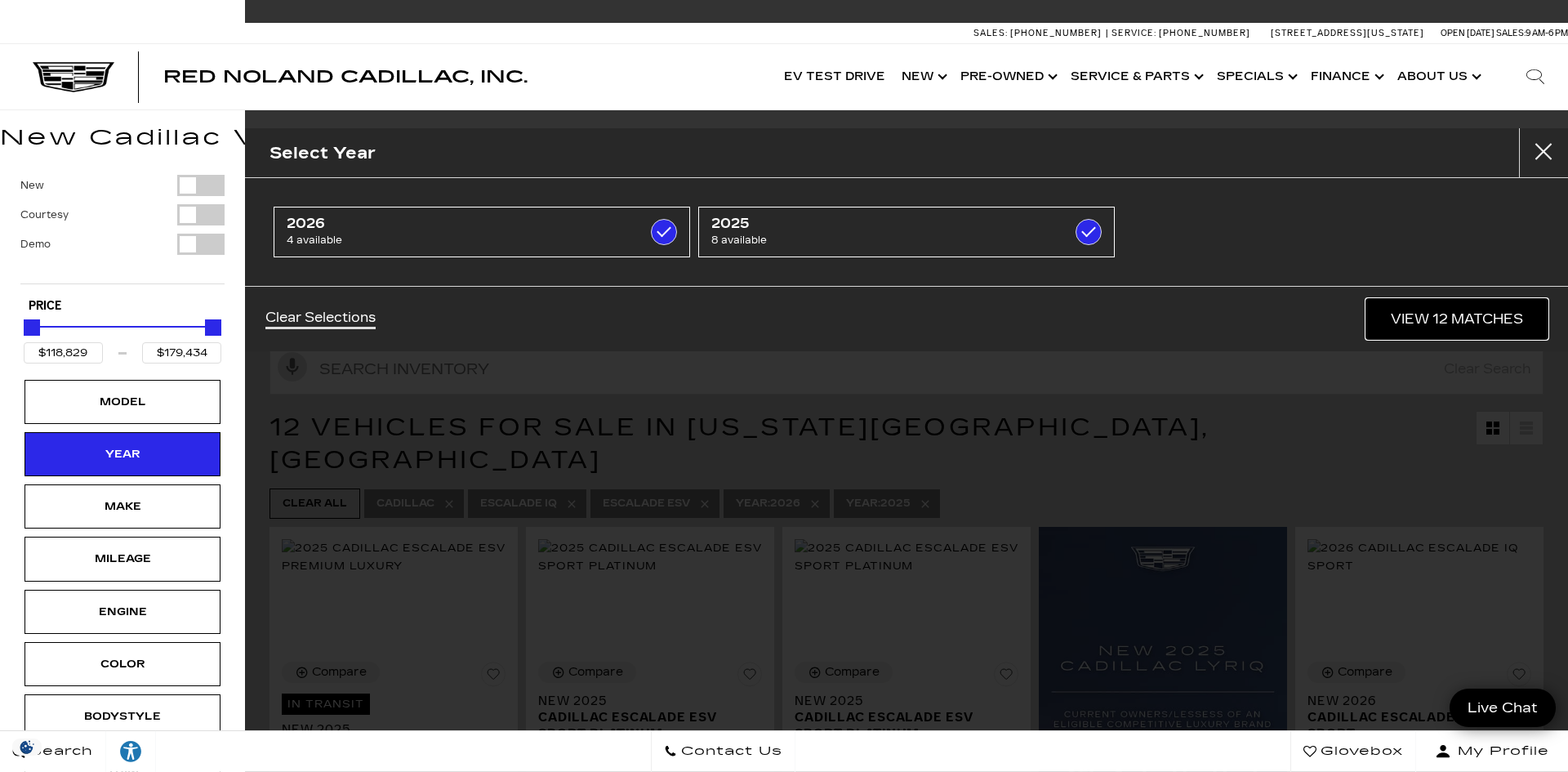
click at [1451, 315] on link "View 12 Matches" at bounding box center [1457, 319] width 182 height 40
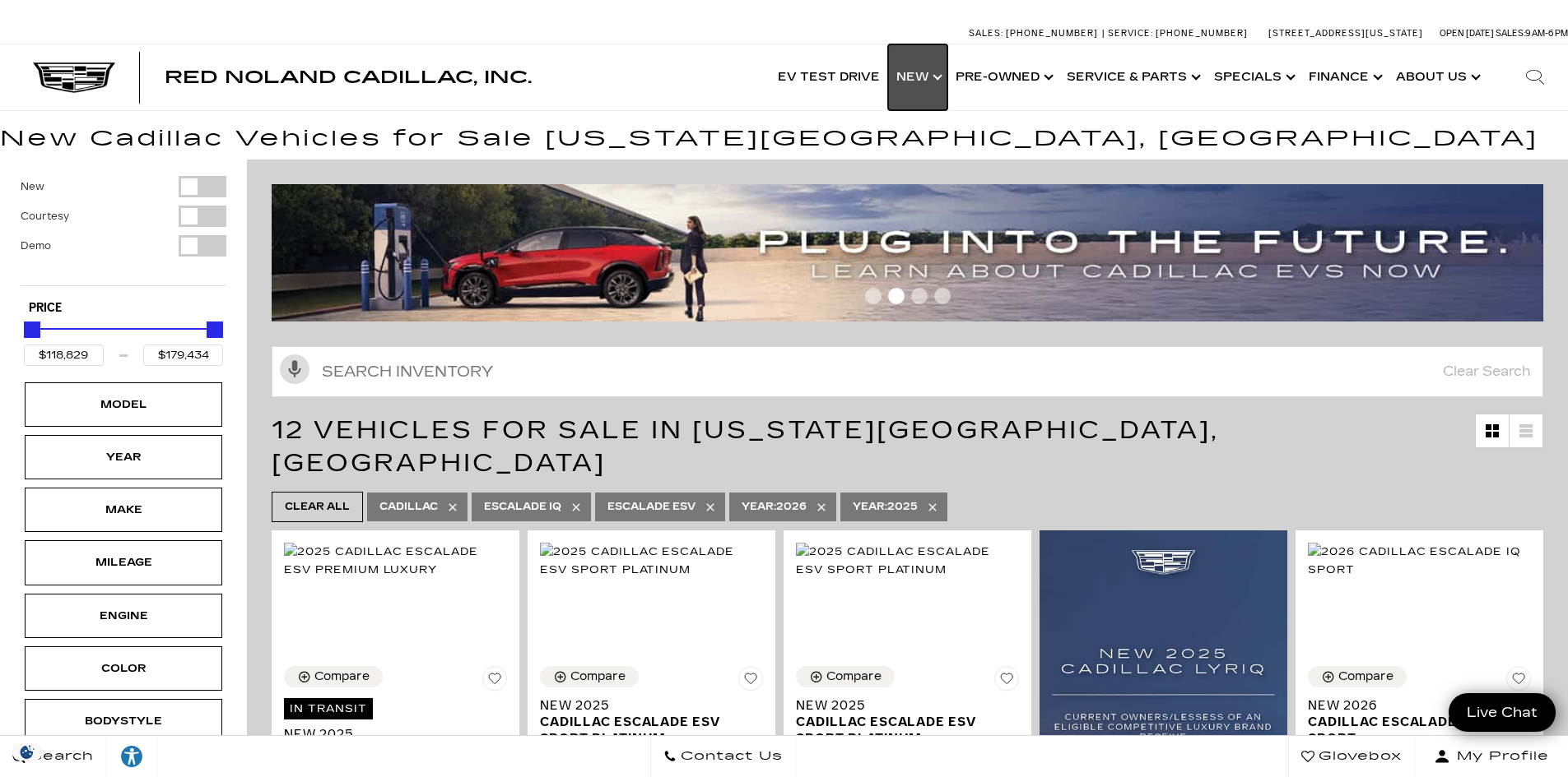
click at [940, 75] on link "Show New" at bounding box center [918, 77] width 59 height 66
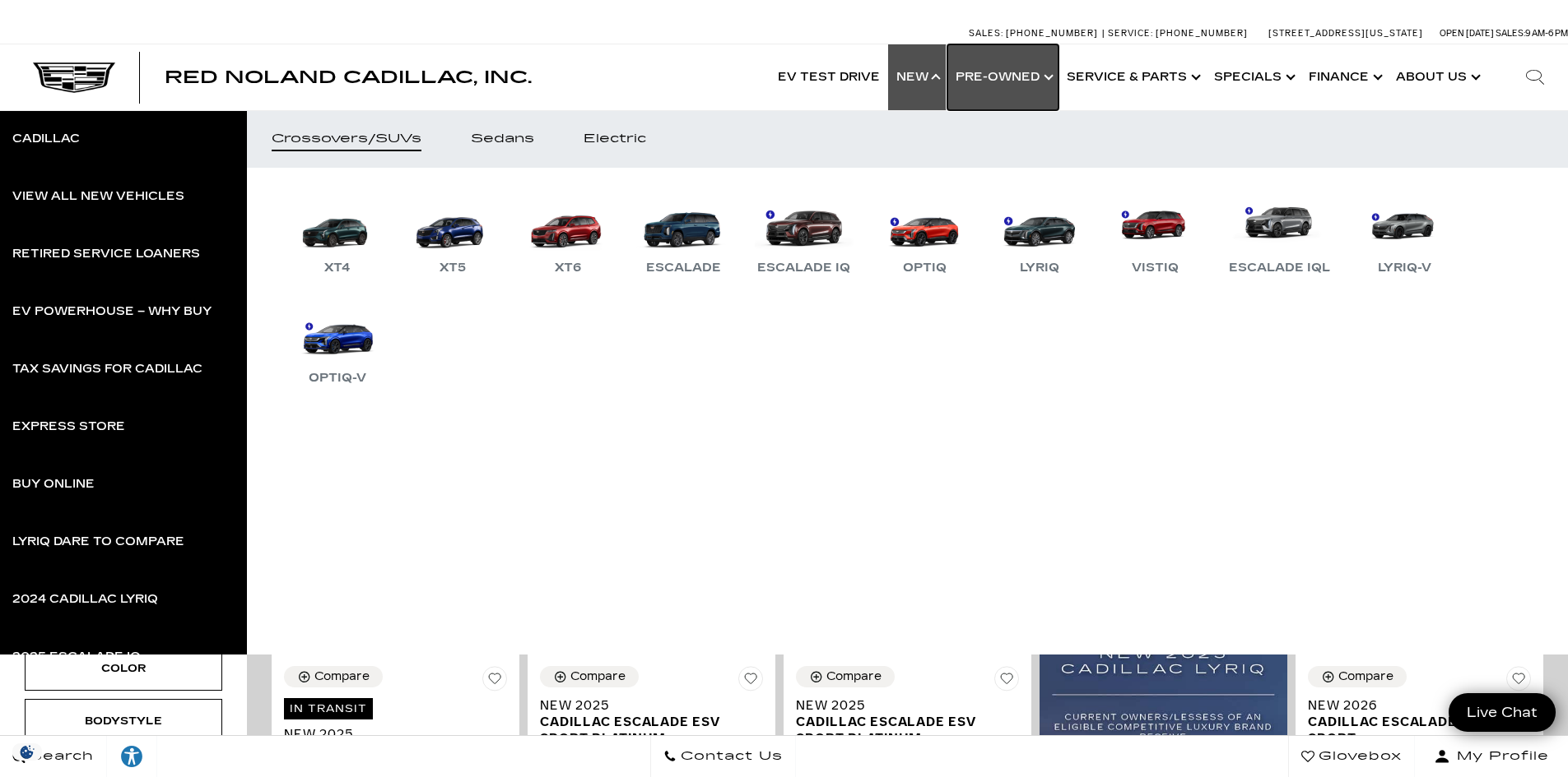
click at [1051, 75] on link "Show Pre-Owned" at bounding box center [1003, 77] width 111 height 66
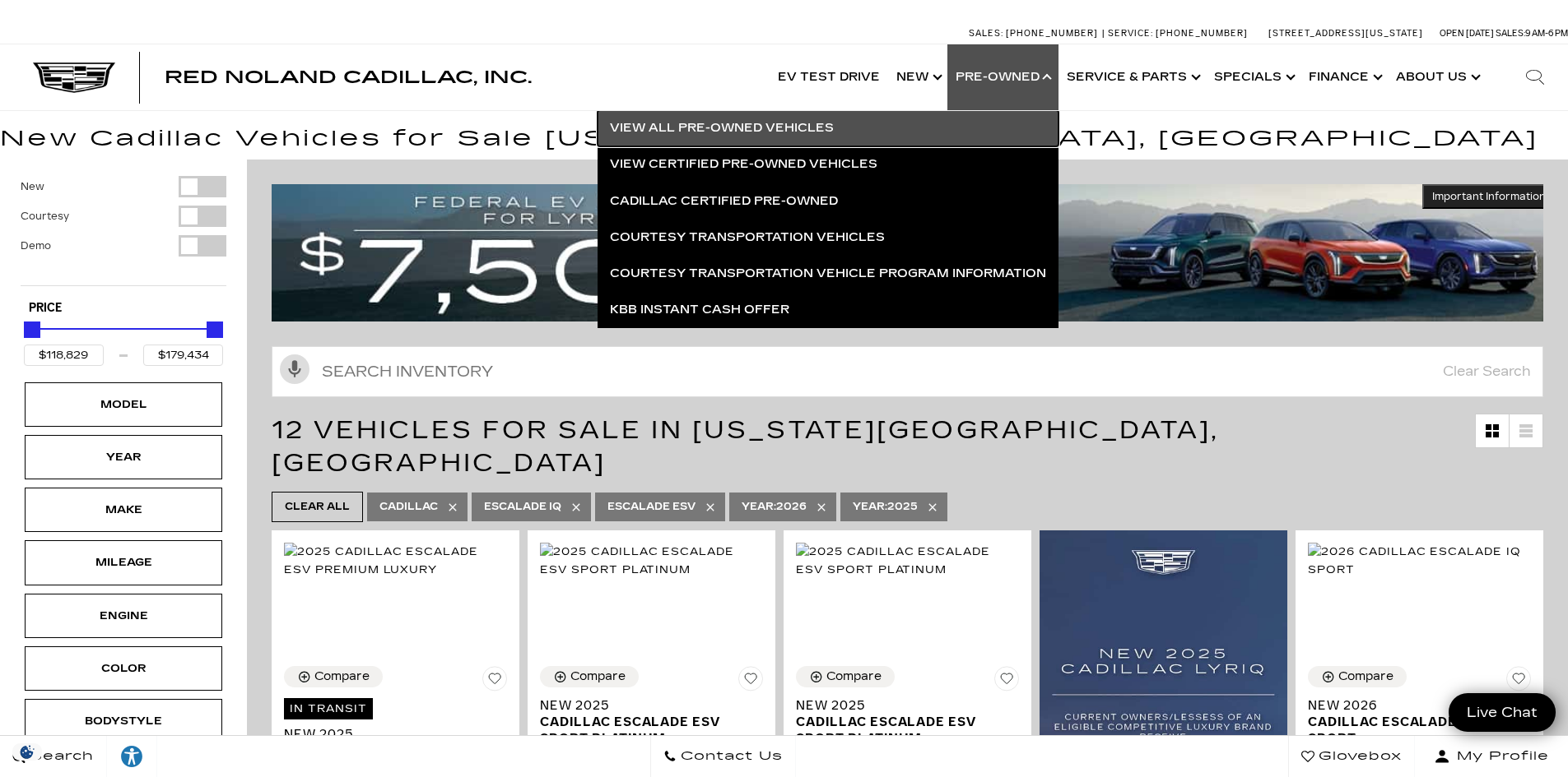
click at [764, 121] on link "View All Pre-Owned Vehicles" at bounding box center [828, 128] width 461 height 36
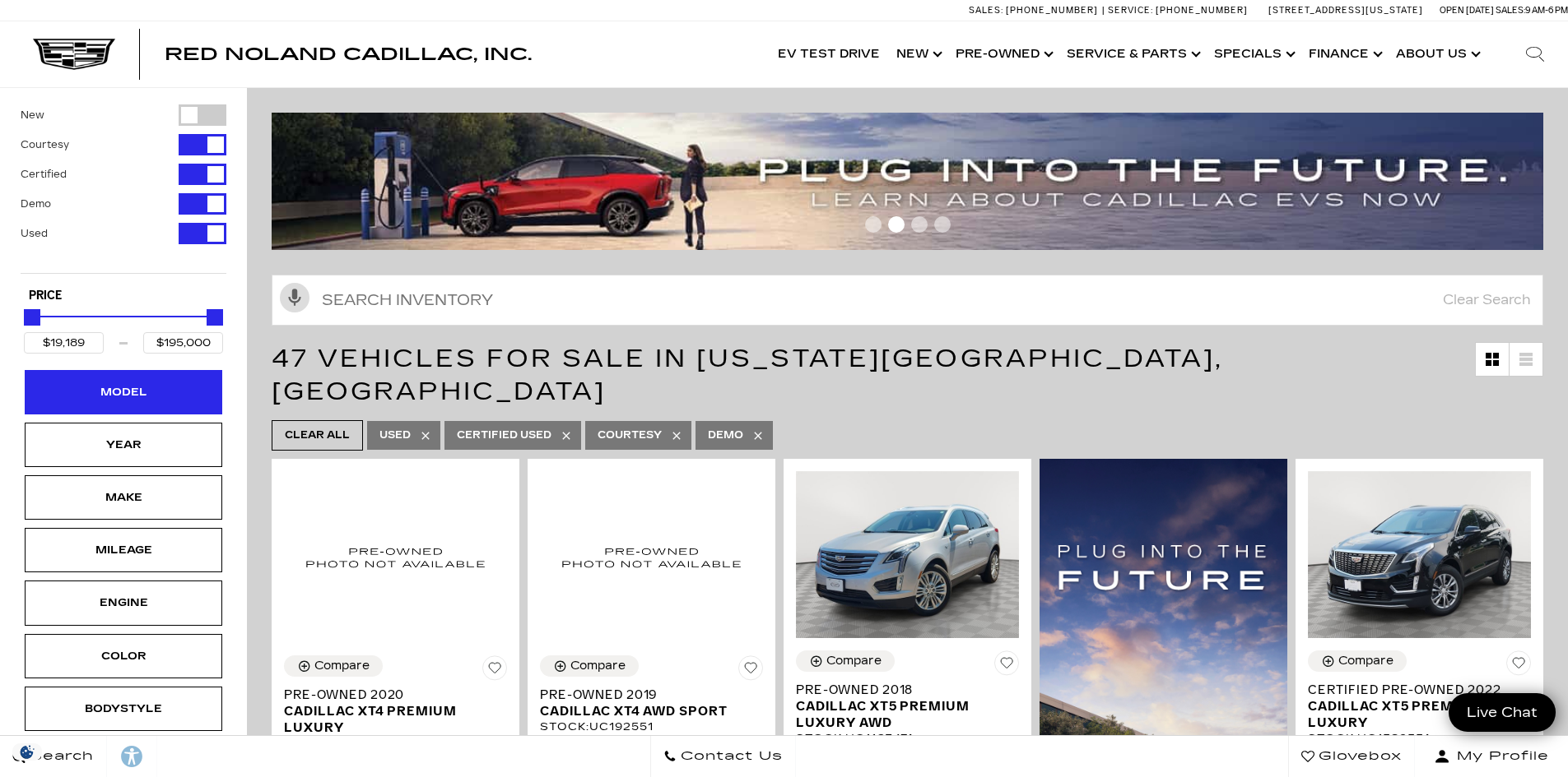
click at [103, 404] on div "Model" at bounding box center [123, 392] width 198 height 44
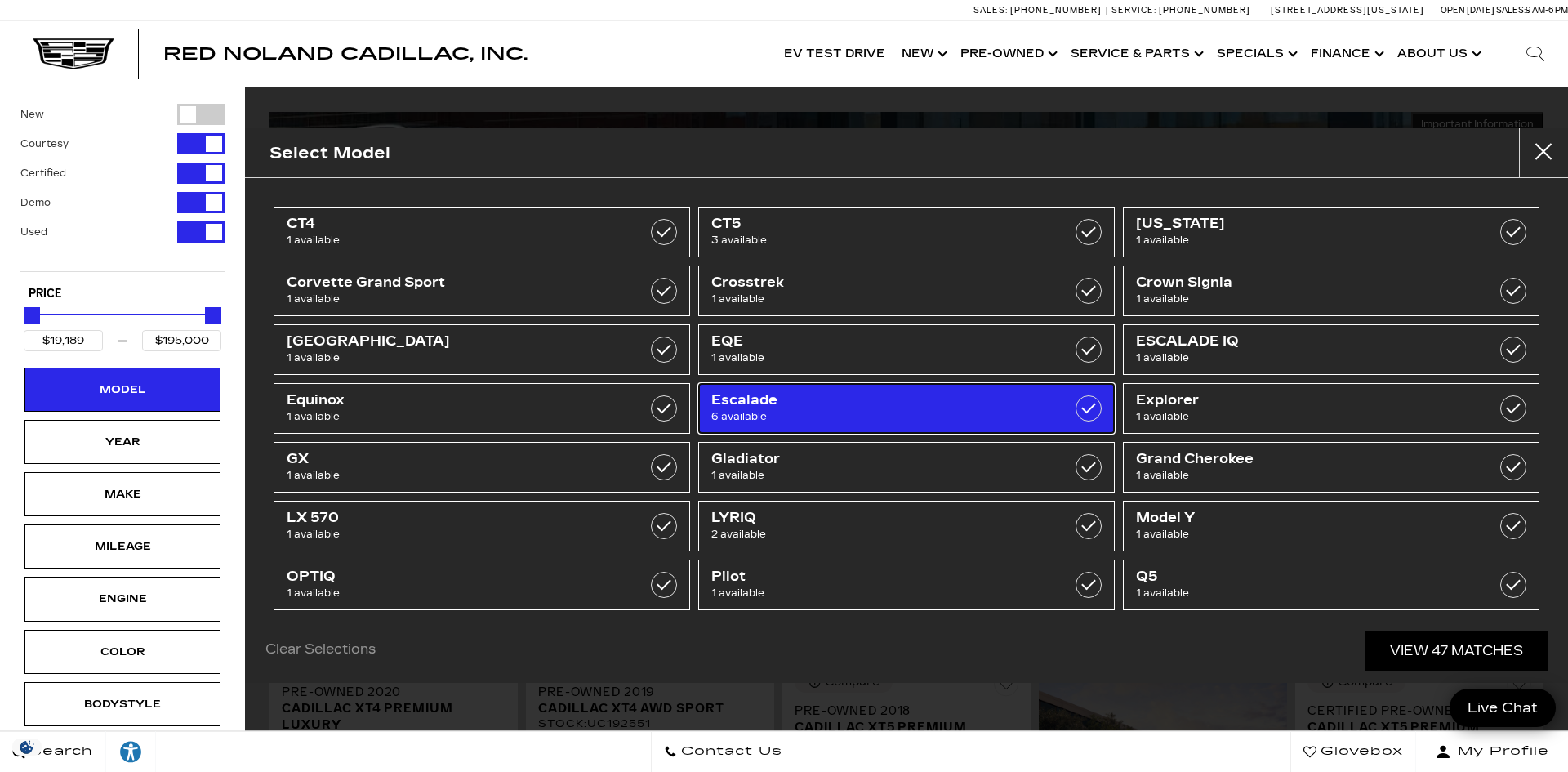
click at [852, 406] on span "Escalade" at bounding box center [877, 400] width 332 height 16
type input "$50,189"
checkbox input "true"
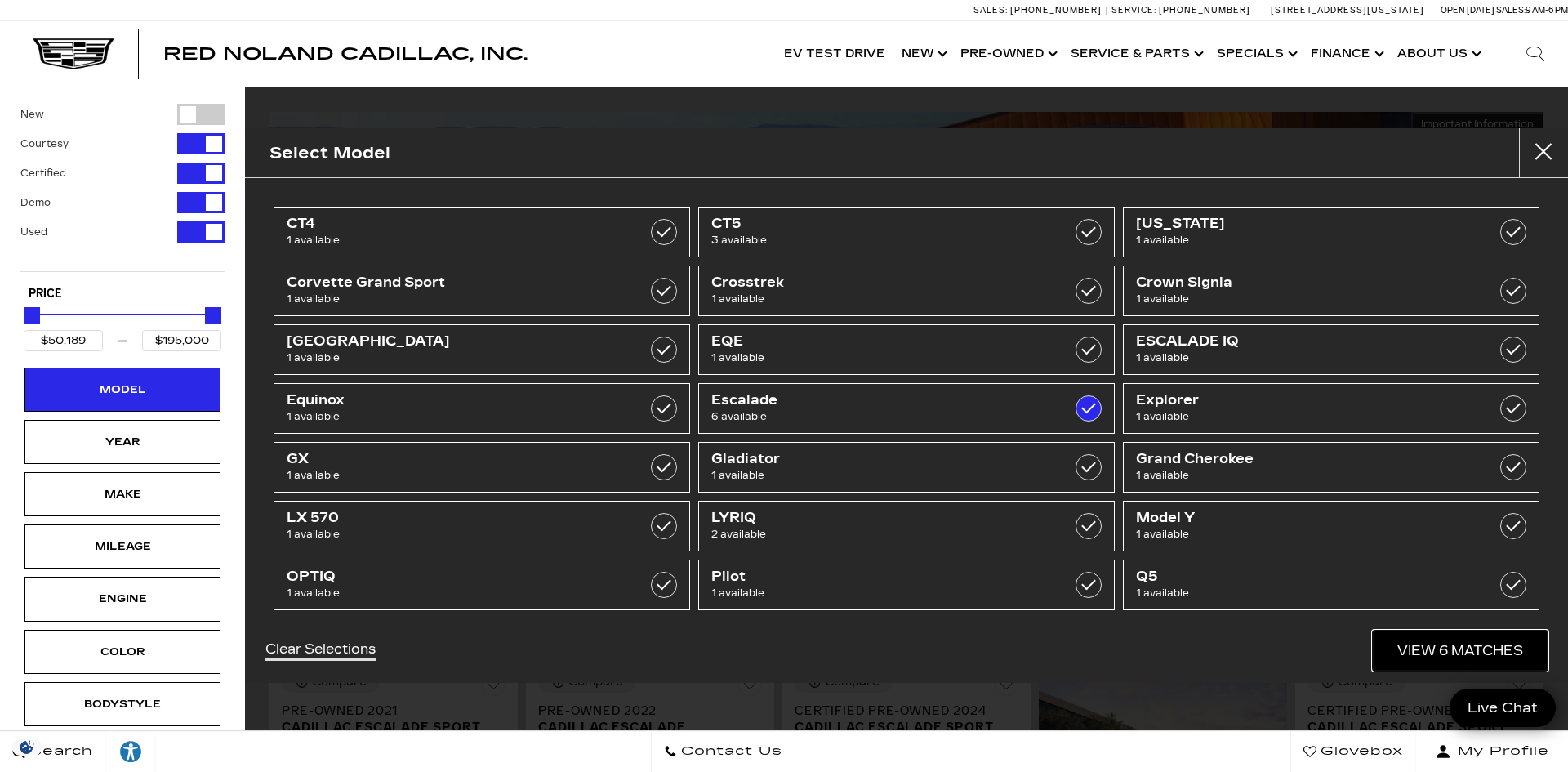
click at [1478, 647] on link "View 6 Matches" at bounding box center [1460, 651] width 175 height 40
